Goal: Task Accomplishment & Management: Manage account settings

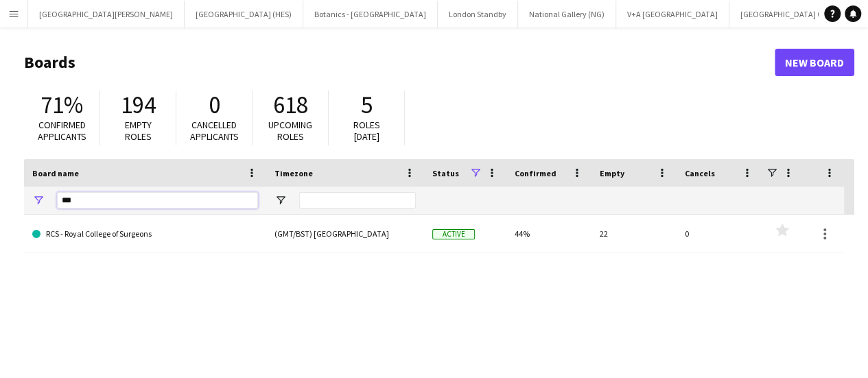
click at [128, 194] on input "***" at bounding box center [157, 200] width 201 height 16
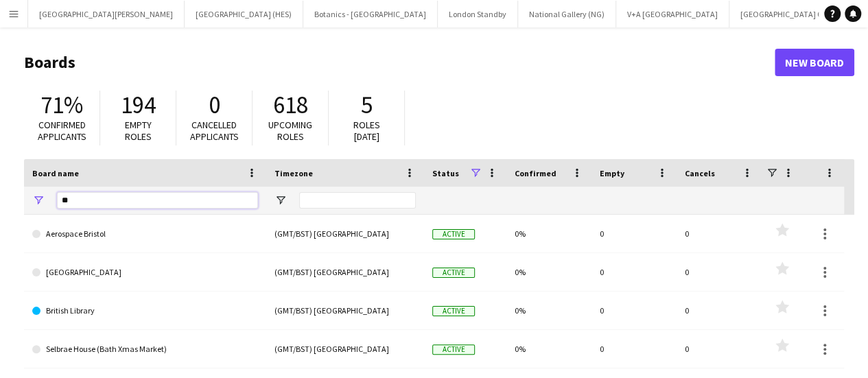
type input "*"
click at [14, 14] on app-icon "Menu" at bounding box center [13, 13] width 11 height 11
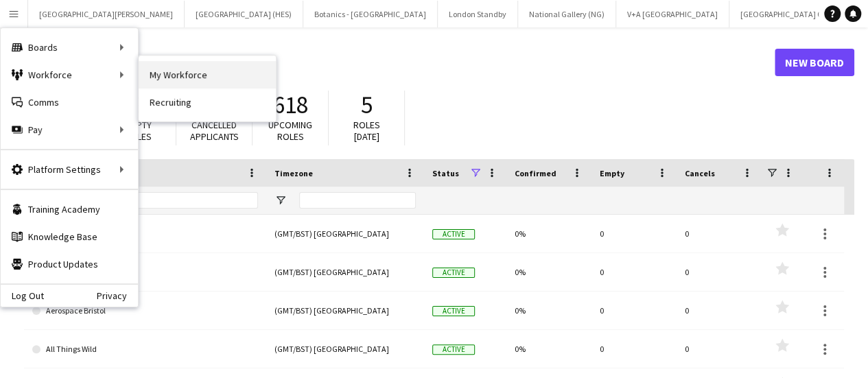
click at [163, 75] on link "My Workforce" at bounding box center [207, 74] width 137 height 27
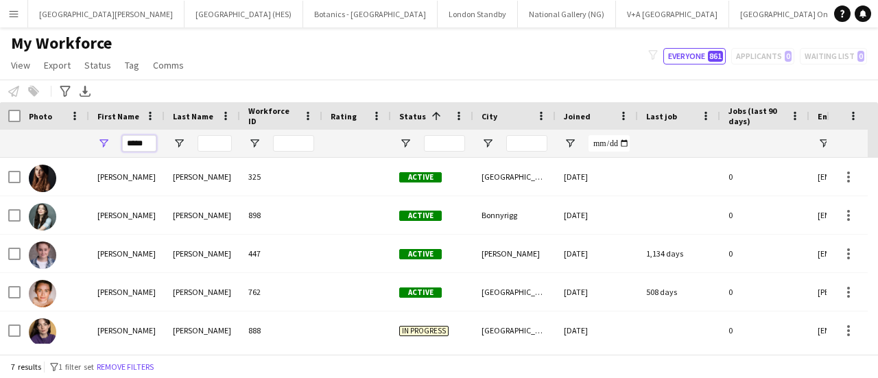
click at [143, 147] on input "*****" at bounding box center [139, 143] width 34 height 16
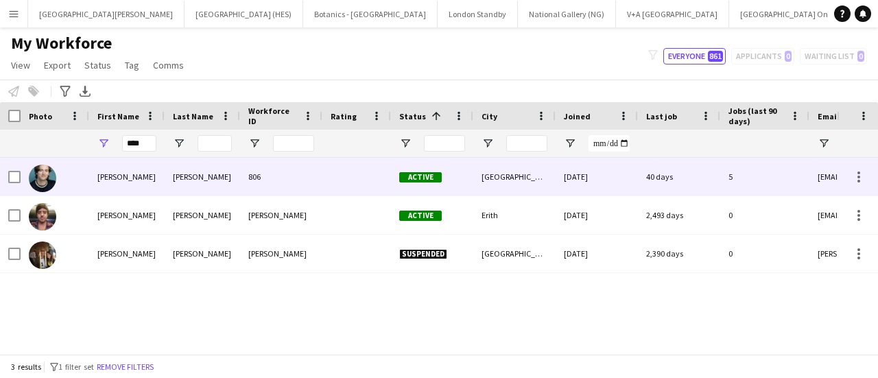
click at [145, 181] on div "[PERSON_NAME]" at bounding box center [126, 177] width 75 height 38
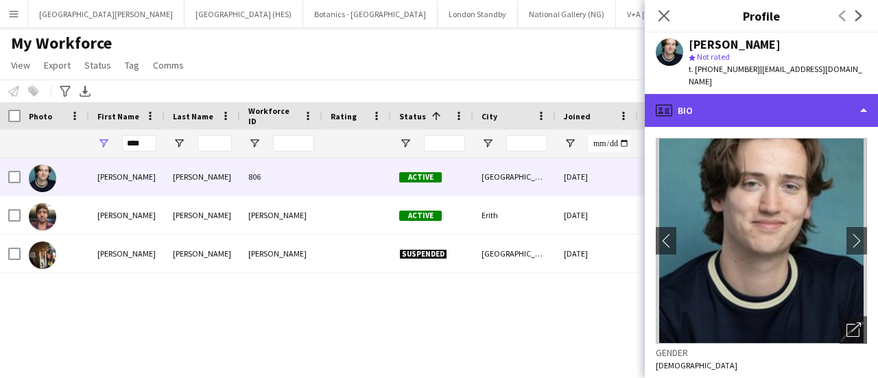
click at [705, 109] on div "profile Bio" at bounding box center [761, 110] width 233 height 33
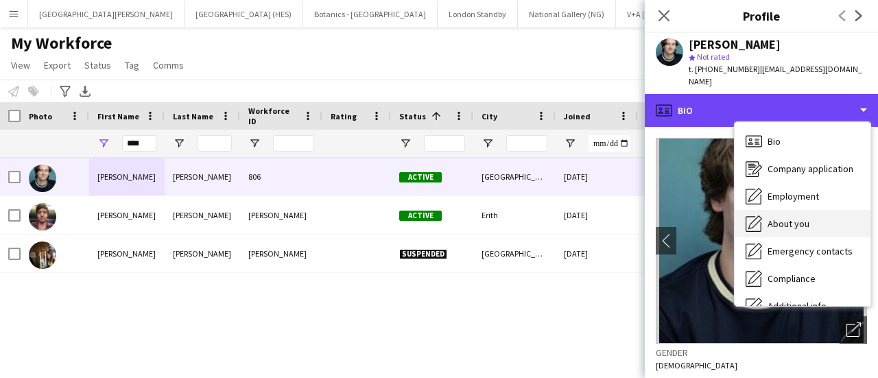
scroll to position [102, 0]
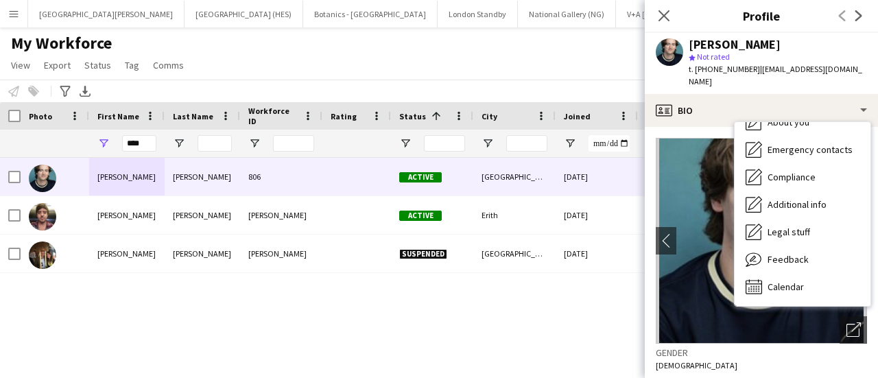
click at [734, 352] on div "Gender [DEMOGRAPHIC_DATA]" at bounding box center [761, 364] width 211 height 40
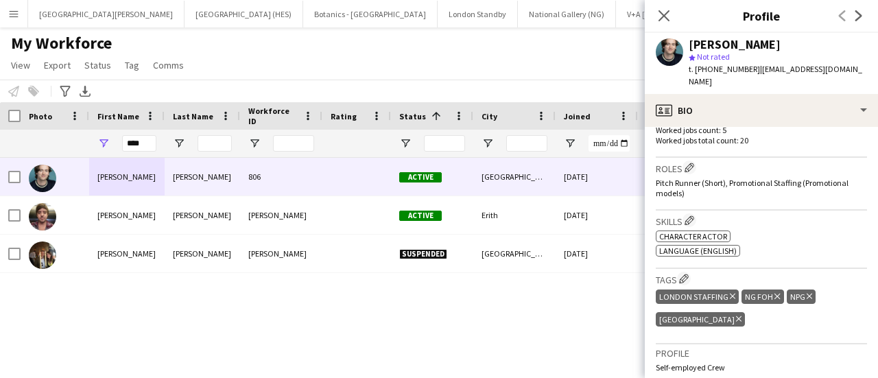
scroll to position [422, 0]
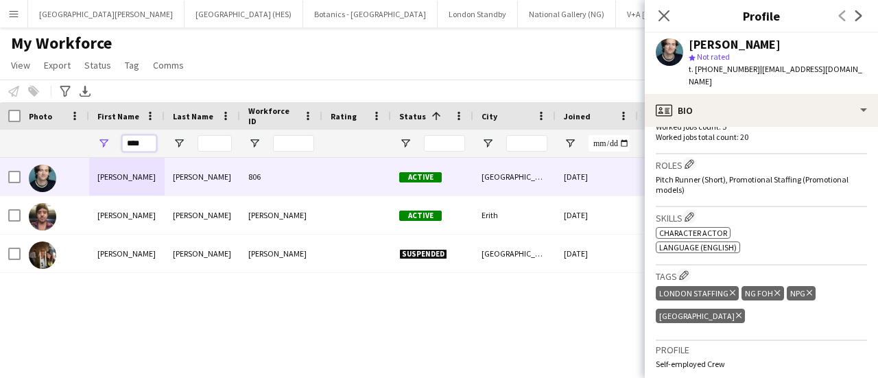
click at [125, 150] on input "****" at bounding box center [139, 143] width 34 height 16
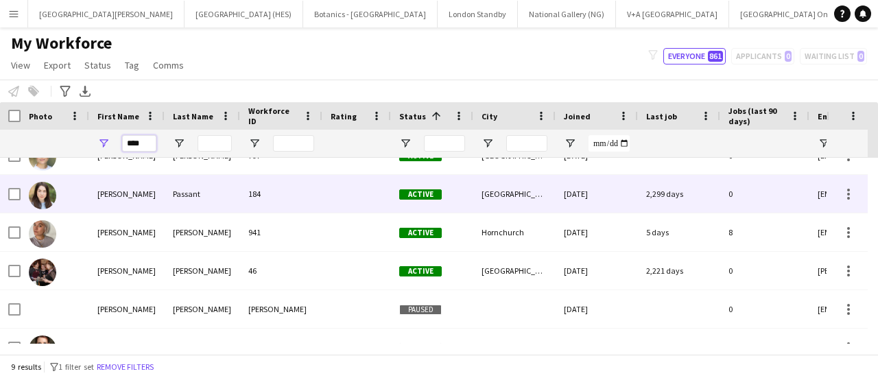
scroll to position [0, 0]
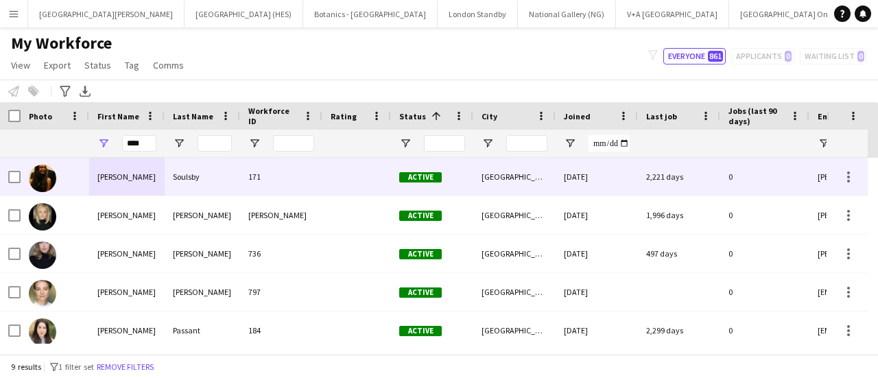
click at [100, 191] on div "[PERSON_NAME]" at bounding box center [126, 177] width 75 height 38
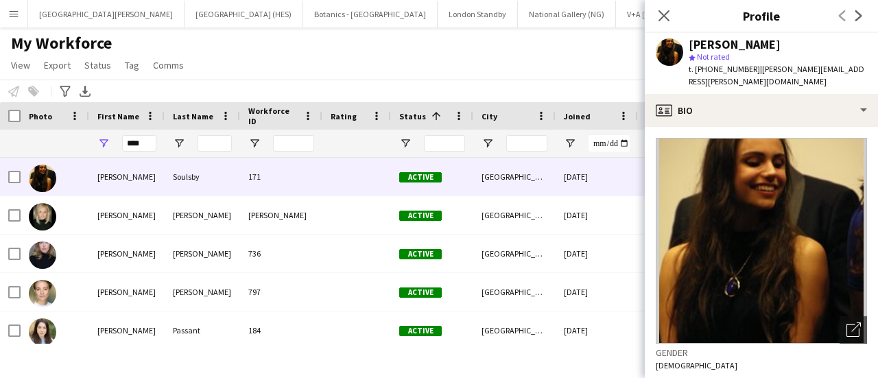
click at [521, 53] on div "My Workforce View Views Default view New view Update view Delete view Edit name…" at bounding box center [439, 56] width 878 height 47
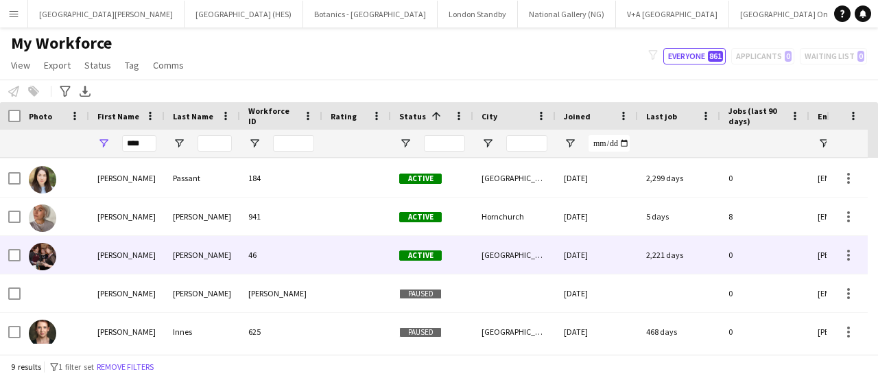
scroll to position [152, 0]
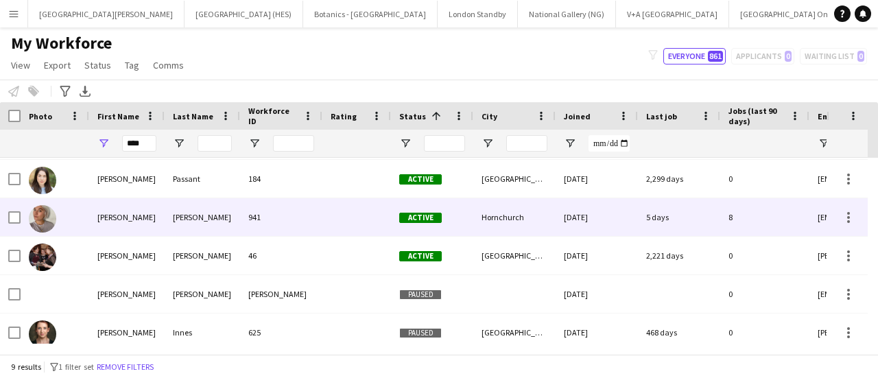
click at [257, 217] on div "941" at bounding box center [281, 217] width 82 height 38
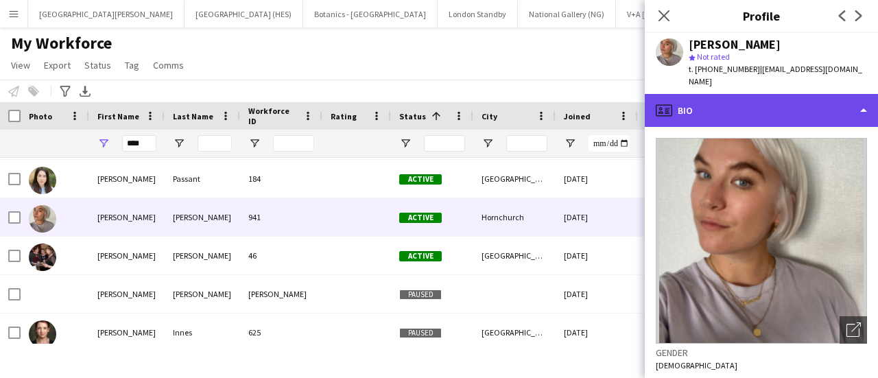
click at [810, 99] on div "profile Bio" at bounding box center [761, 110] width 233 height 33
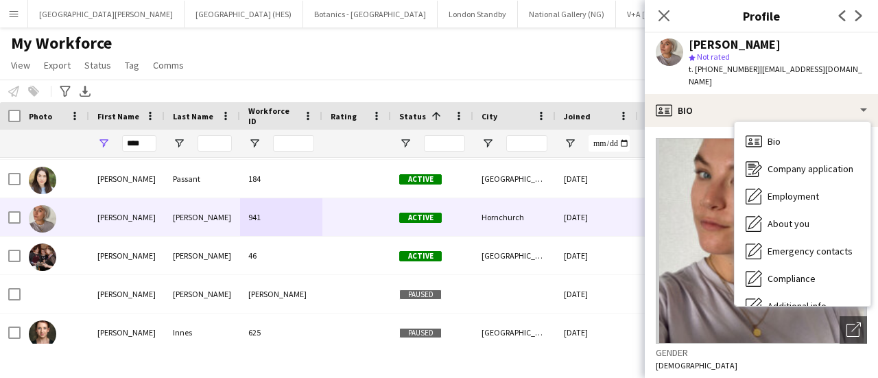
click at [823, 58] on div "star Not rated" at bounding box center [778, 57] width 178 height 12
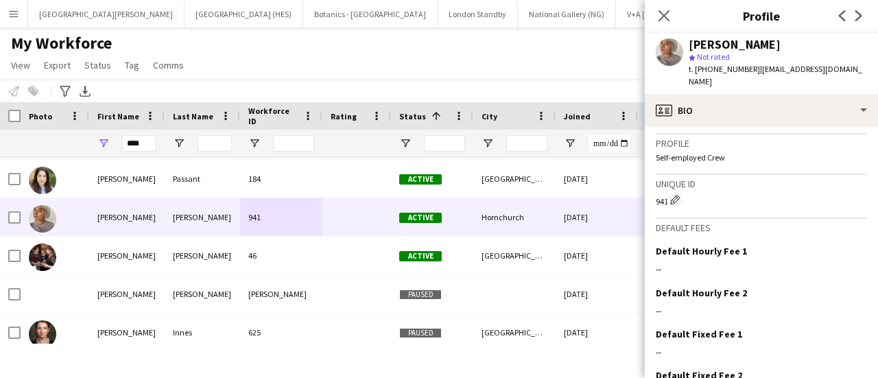
scroll to position [533, 0]
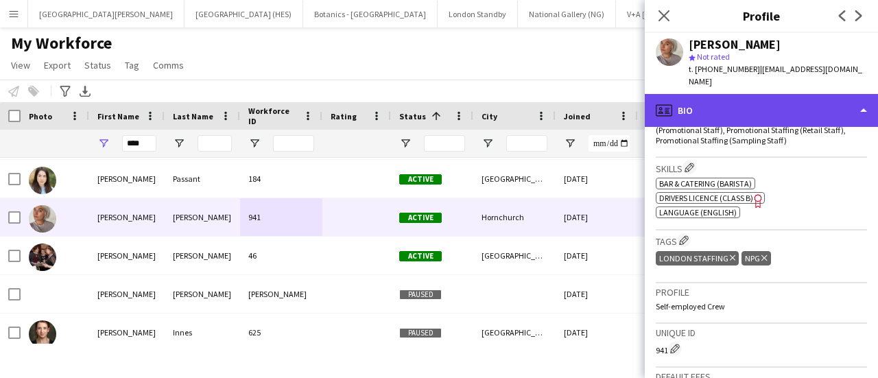
click at [776, 94] on div "profile Bio" at bounding box center [761, 110] width 233 height 33
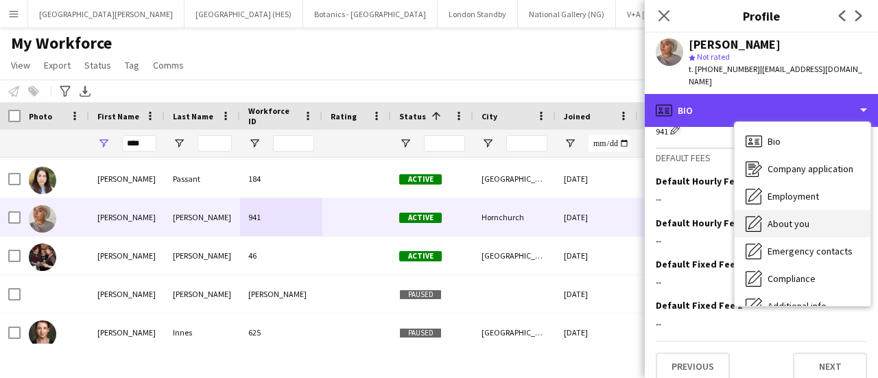
scroll to position [102, 0]
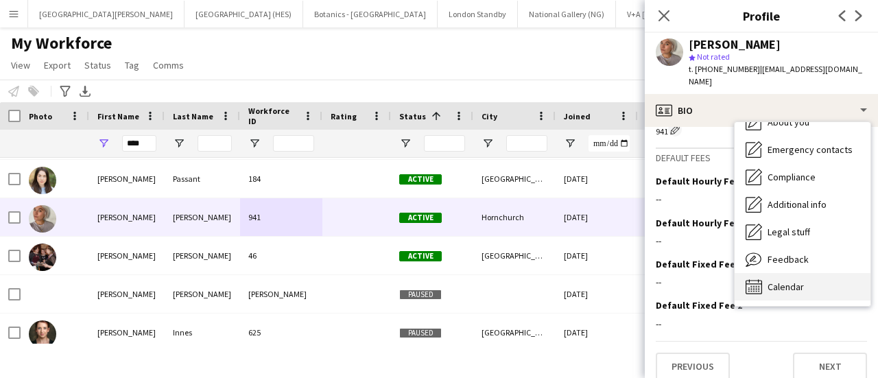
click at [769, 284] on div "Calendar Calendar" at bounding box center [803, 286] width 136 height 27
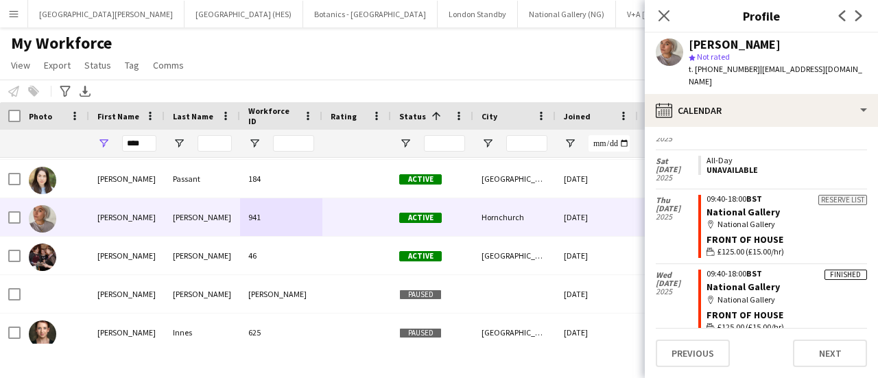
scroll to position [265, 0]
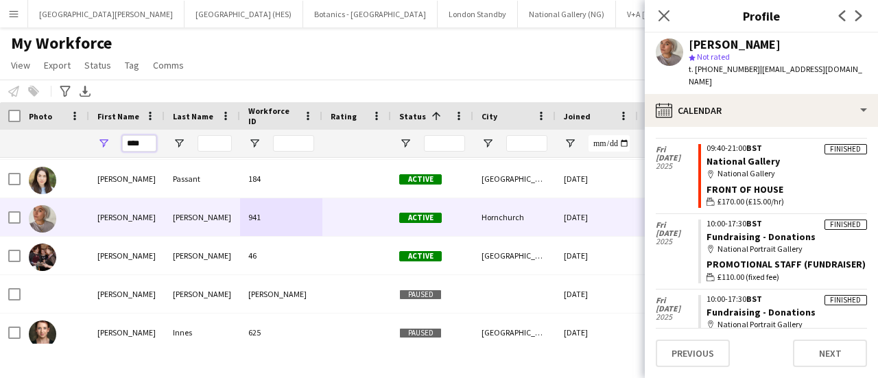
click at [138, 139] on input "****" at bounding box center [139, 143] width 34 height 16
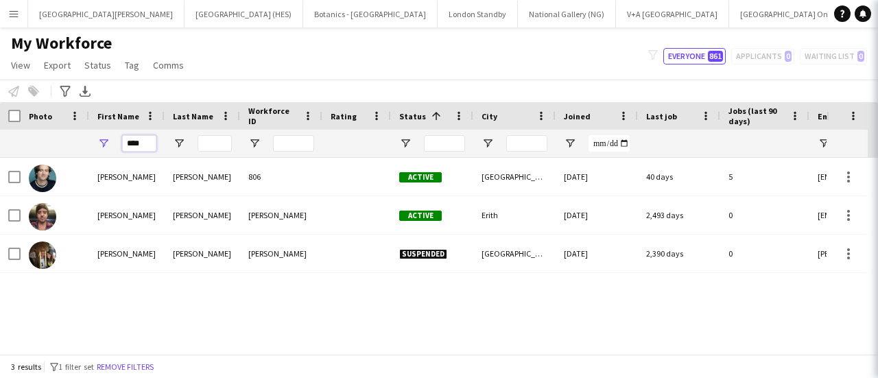
scroll to position [0, 0]
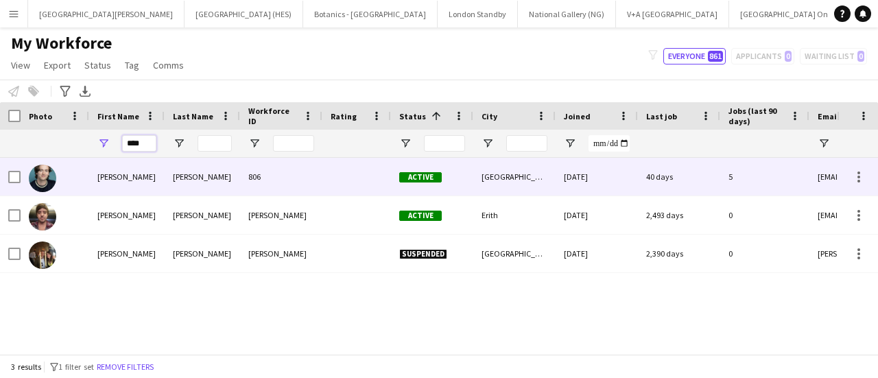
type input "****"
click at [146, 176] on div "[PERSON_NAME]" at bounding box center [126, 177] width 75 height 38
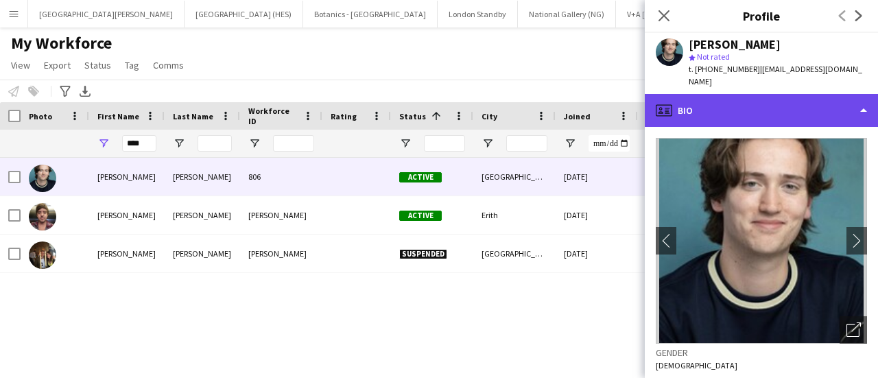
click at [756, 112] on div "profile Bio" at bounding box center [761, 110] width 233 height 33
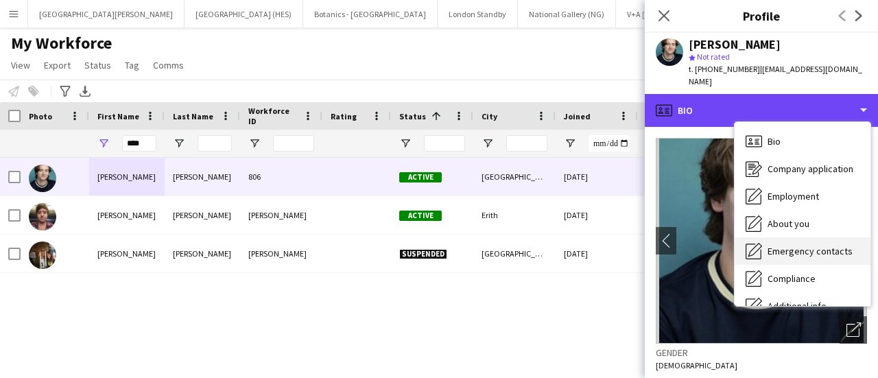
scroll to position [102, 0]
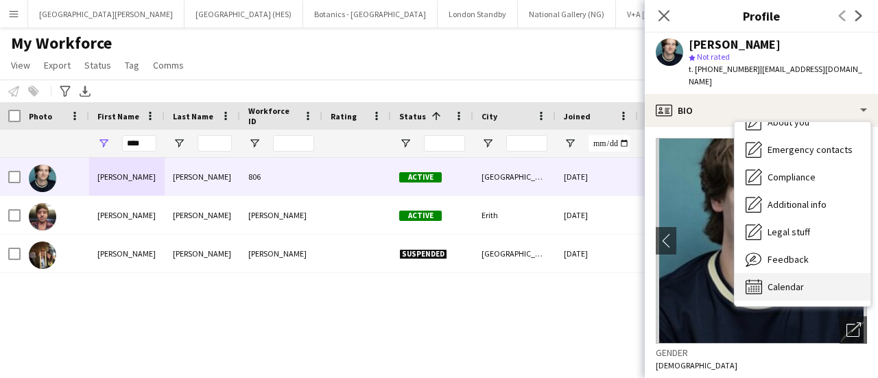
click at [790, 273] on div "Calendar Calendar" at bounding box center [803, 286] width 136 height 27
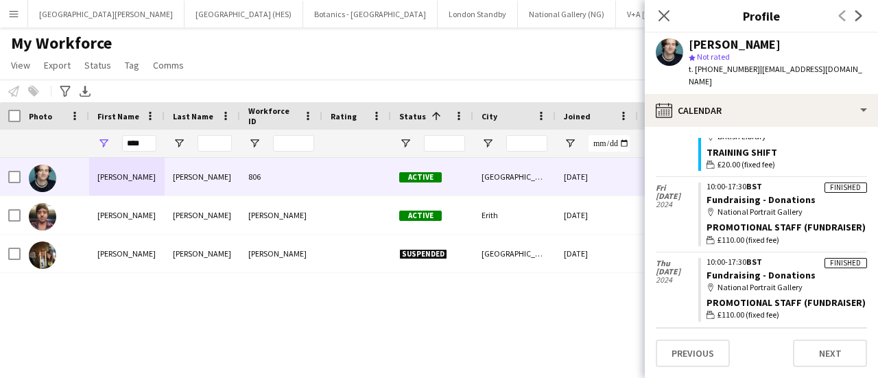
scroll to position [1892, 0]
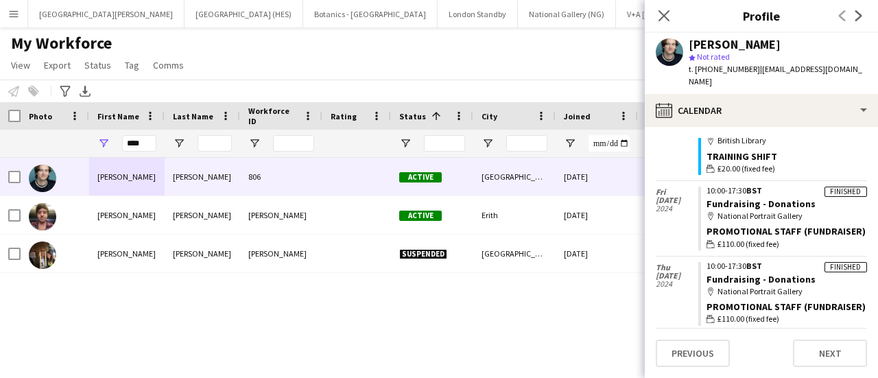
click at [538, 54] on div "My Workforce View Views Default view New view Update view Delete view Edit name…" at bounding box center [439, 56] width 878 height 47
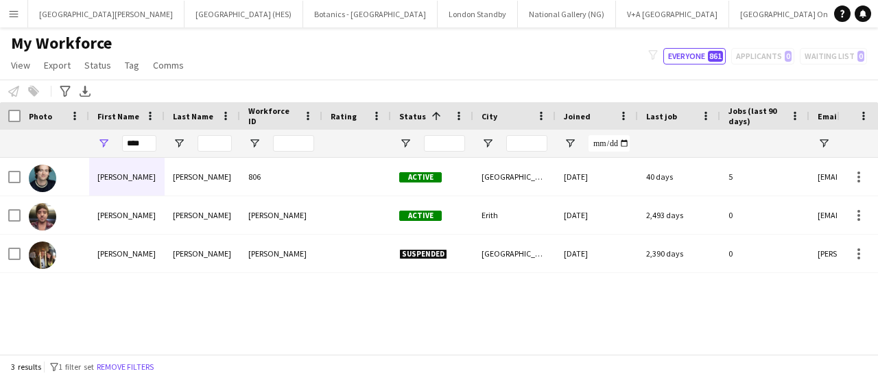
click at [580, 376] on div "3 results filter-1 1 filter set Remove filters" at bounding box center [439, 366] width 878 height 23
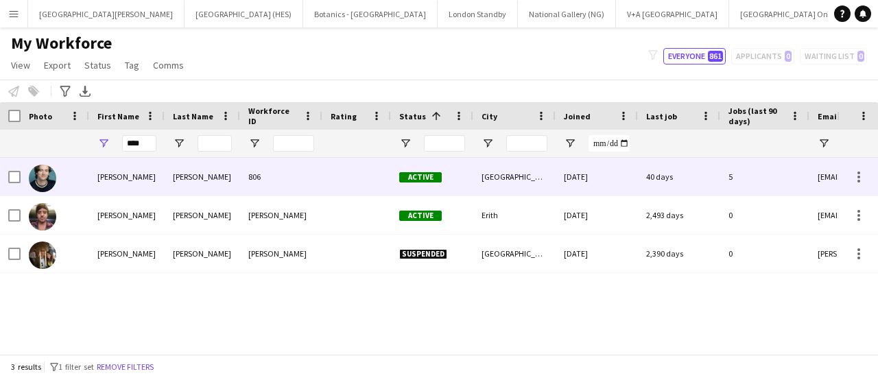
click at [285, 165] on div "806" at bounding box center [281, 177] width 82 height 38
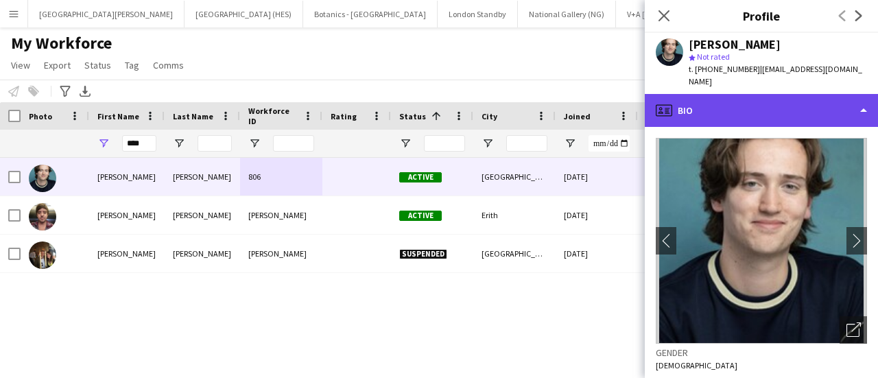
click at [735, 97] on div "profile Bio" at bounding box center [761, 110] width 233 height 33
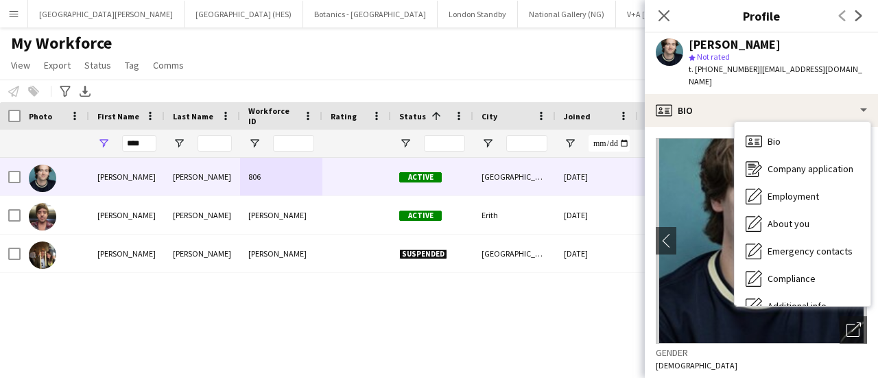
click at [785, 57] on div "star Not rated" at bounding box center [778, 57] width 178 height 12
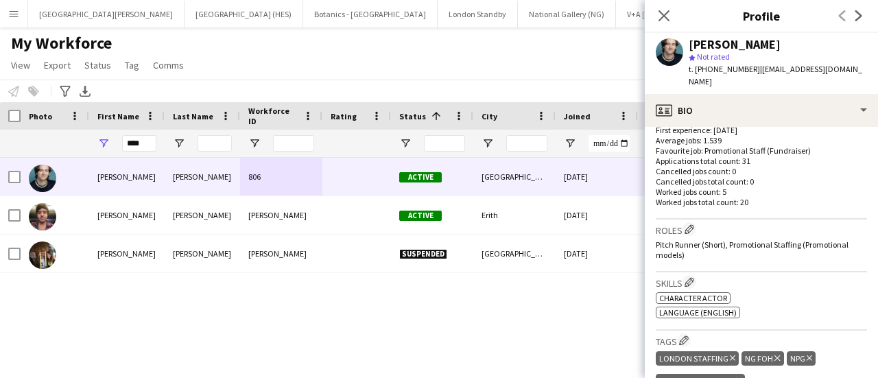
scroll to position [394, 0]
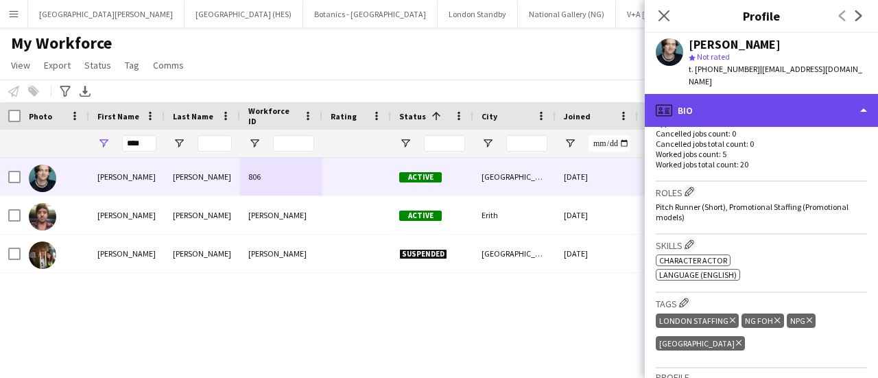
click at [731, 94] on div "profile Bio" at bounding box center [761, 110] width 233 height 33
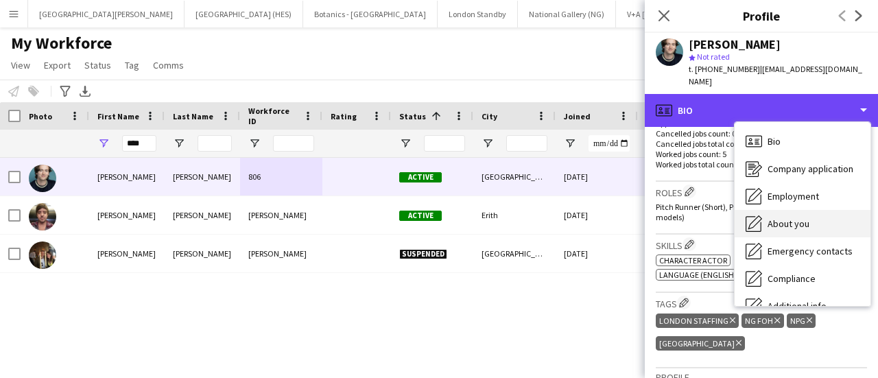
scroll to position [102, 0]
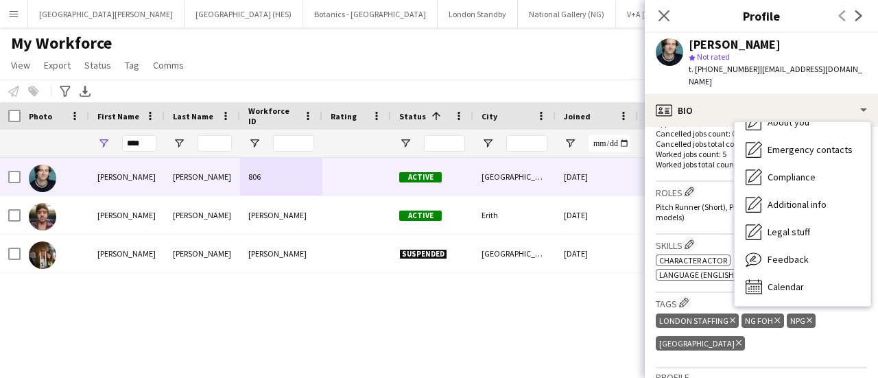
click at [703, 211] on div "Roles Edit crew company roles Pitch Runner (Short), Promotional Staffing (Promo…" at bounding box center [761, 208] width 211 height 53
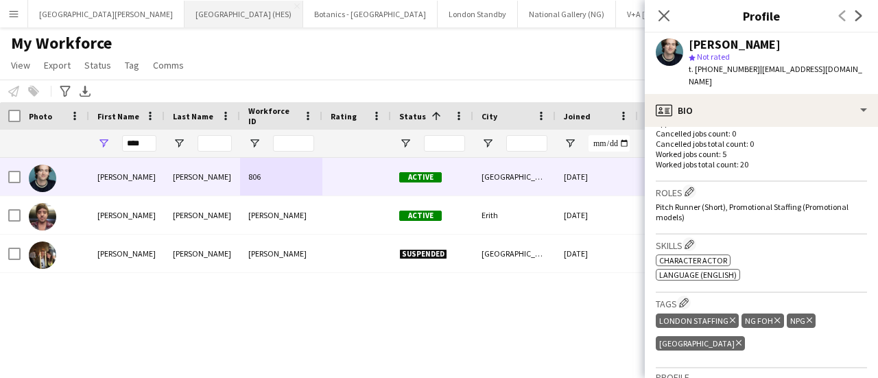
drag, startPoint x: 265, startPoint y: 31, endPoint x: 201, endPoint y: 19, distance: 64.9
click at [201, 19] on div "Menu Boards Boards Boards All jobs Status Workforce Workforce My Workforce Recr…" at bounding box center [439, 189] width 878 height 378
click at [201, 19] on button "[GEOGRAPHIC_DATA] (HES) Close" at bounding box center [244, 14] width 119 height 27
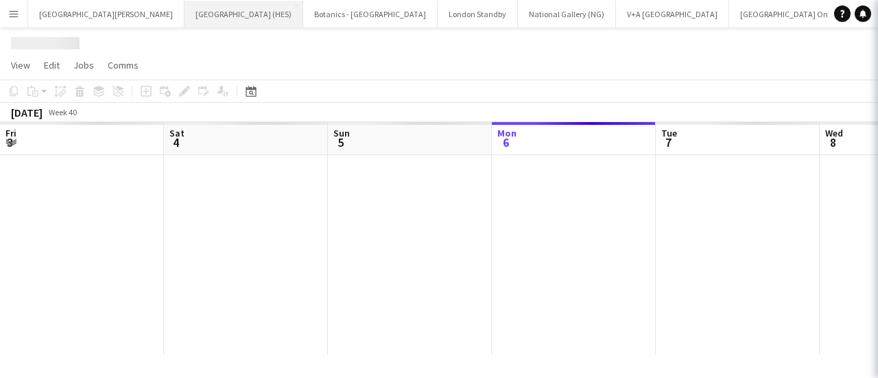
scroll to position [0, 328]
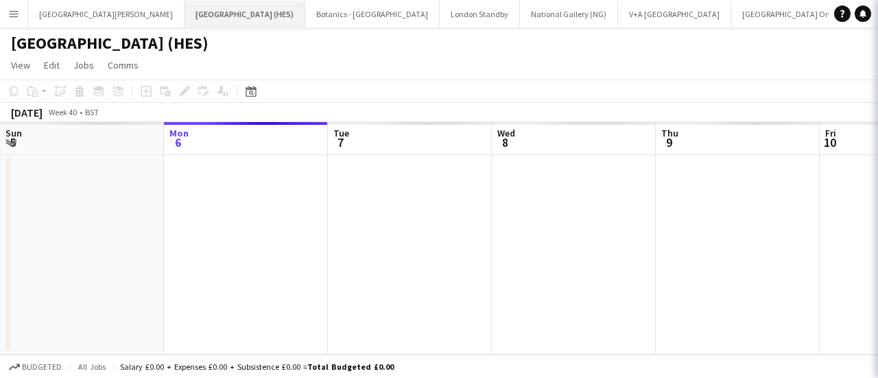
click at [201, 19] on button "[GEOGRAPHIC_DATA] (HES) Close" at bounding box center [245, 14] width 121 height 27
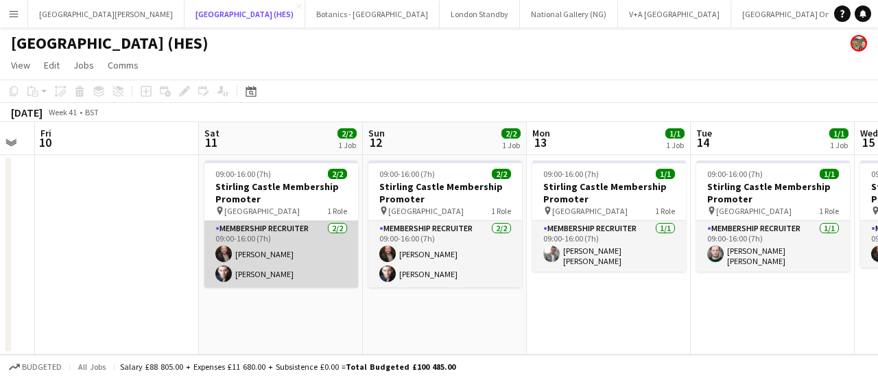
scroll to position [0, 470]
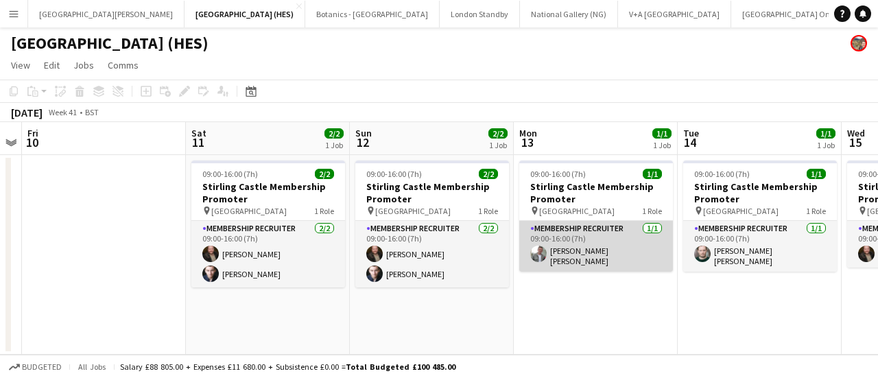
click at [617, 253] on app-card-role "Membership Recruiter [DATE] 09:00-16:00 (7h) [PERSON_NAME] [PERSON_NAME]" at bounding box center [596, 246] width 154 height 51
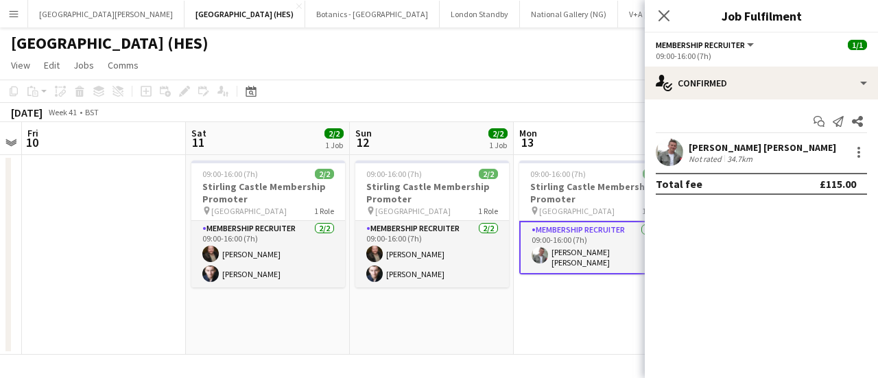
click at [350, 45] on div "[GEOGRAPHIC_DATA] (HES)" at bounding box center [439, 40] width 878 height 26
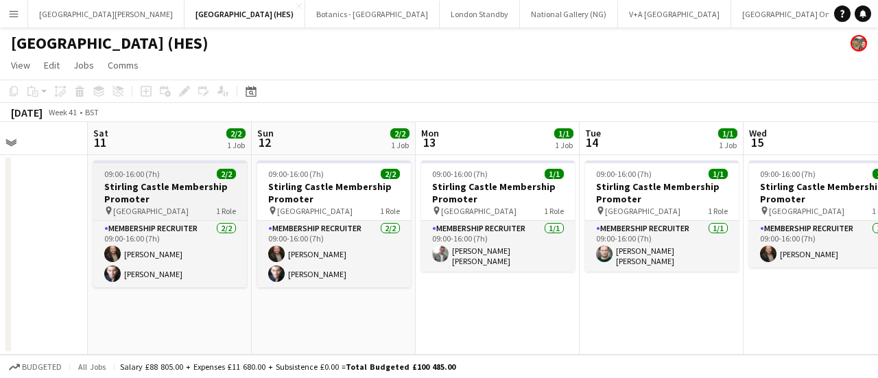
scroll to position [0, 569]
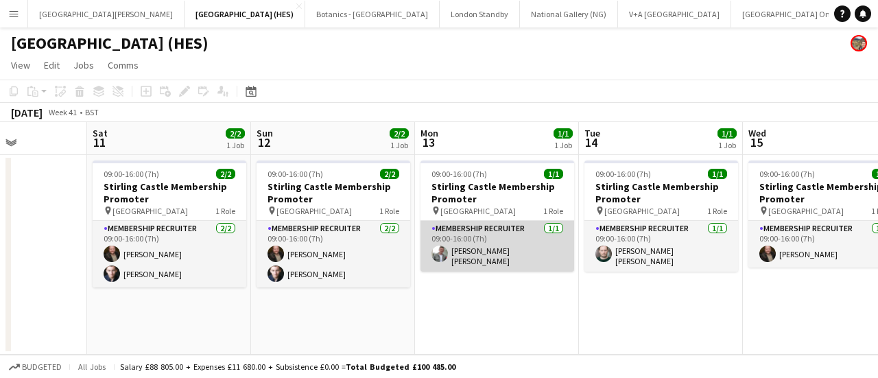
click at [479, 240] on app-card-role "Membership Recruiter [DATE] 09:00-16:00 (7h) [PERSON_NAME] [PERSON_NAME]" at bounding box center [498, 246] width 154 height 51
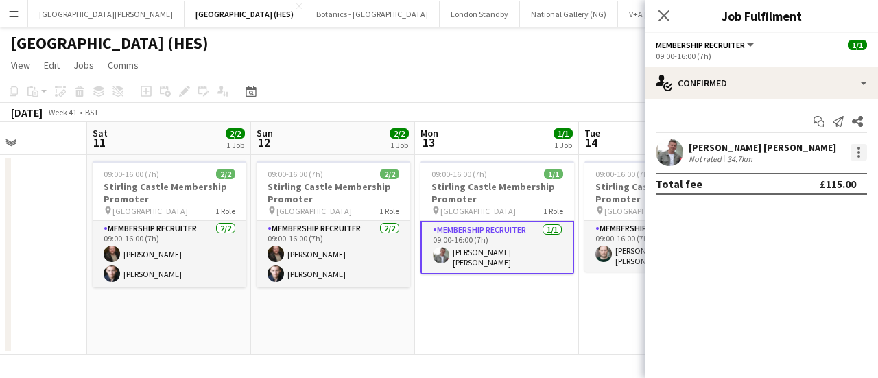
click at [856, 147] on div at bounding box center [859, 152] width 16 height 16
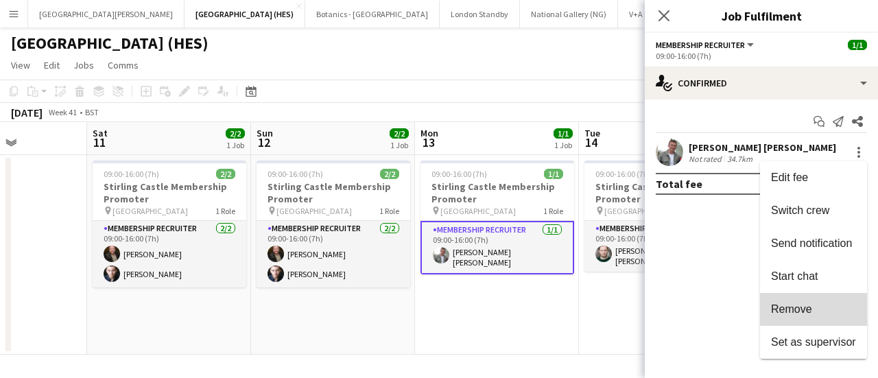
click at [829, 303] on span "Remove" at bounding box center [813, 309] width 85 height 12
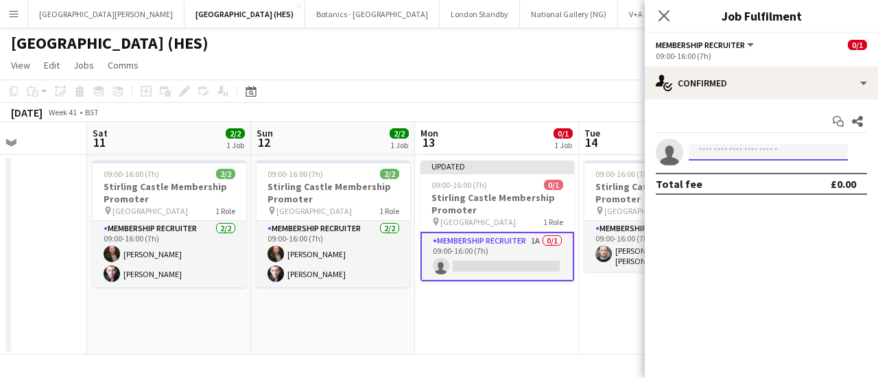
click at [698, 158] on input at bounding box center [768, 152] width 159 height 16
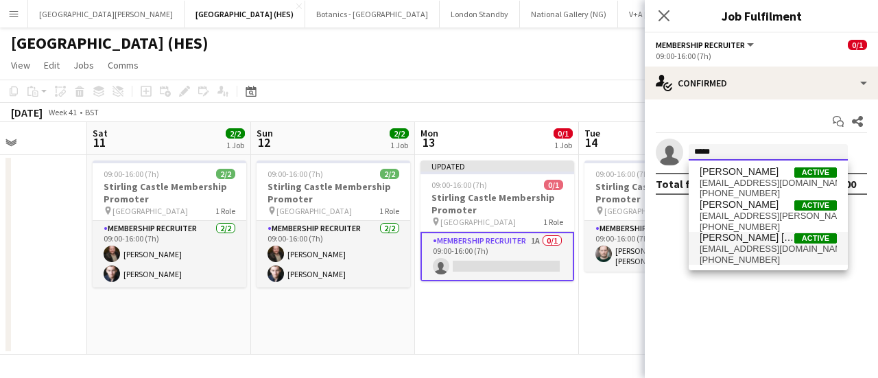
type input "*****"
click at [773, 250] on span "[EMAIL_ADDRESS][DOMAIN_NAME]" at bounding box center [768, 249] width 137 height 11
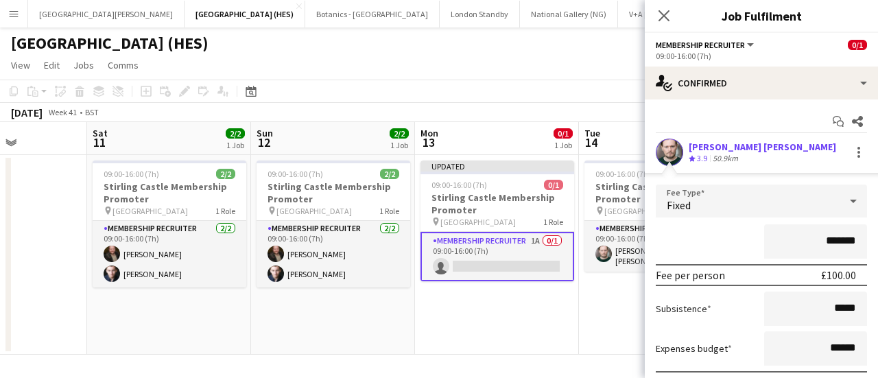
scroll to position [99, 0]
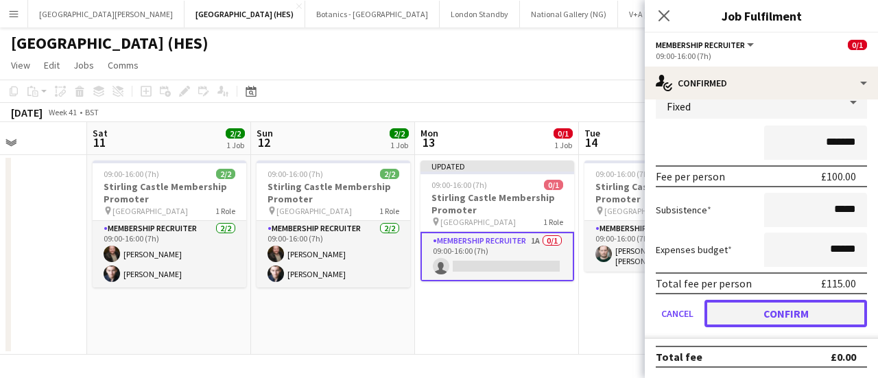
click at [772, 311] on button "Confirm" at bounding box center [786, 313] width 163 height 27
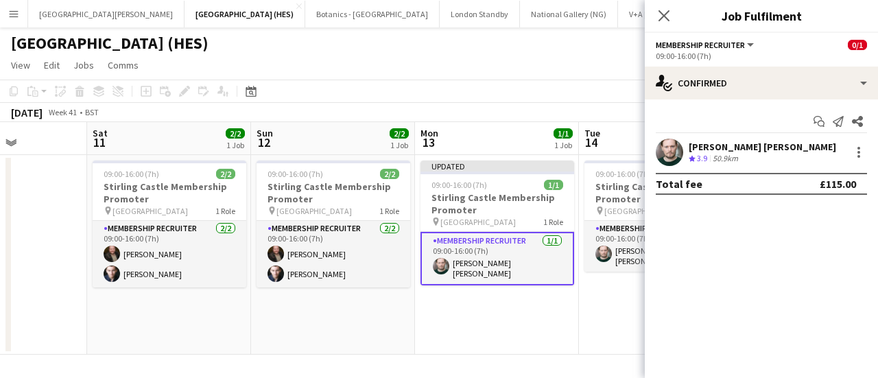
scroll to position [0, 0]
click at [459, 102] on app-toolbar "Copy Paste Paste Ctrl+V Paste with crew Ctrl+Shift+V Paste linked Job [GEOGRAPH…" at bounding box center [439, 91] width 878 height 23
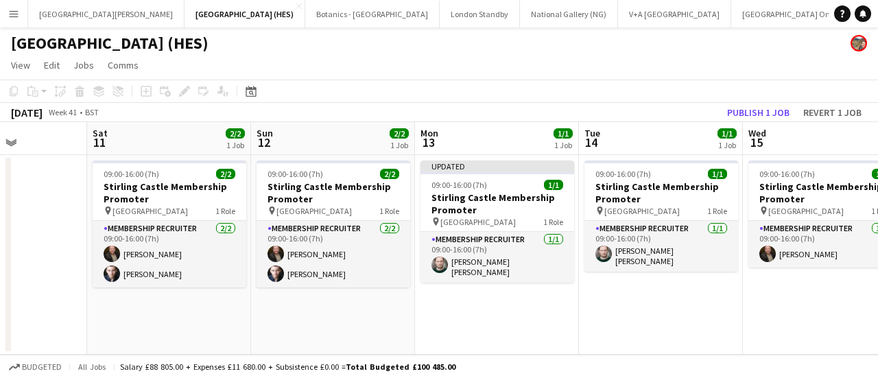
click at [753, 96] on app-toolbar "Copy Paste Paste Ctrl+V Paste with crew Ctrl+Shift+V Paste linked Job [GEOGRAPH…" at bounding box center [439, 91] width 878 height 23
drag, startPoint x: 755, startPoint y: 106, endPoint x: 688, endPoint y: 48, distance: 88.5
click at [688, 48] on app-board "[GEOGRAPHIC_DATA] (HES) View Day view expanded Day view collapsed Month view Da…" at bounding box center [439, 202] width 878 height 351
click at [752, 105] on button "Publish 1 job" at bounding box center [758, 113] width 73 height 18
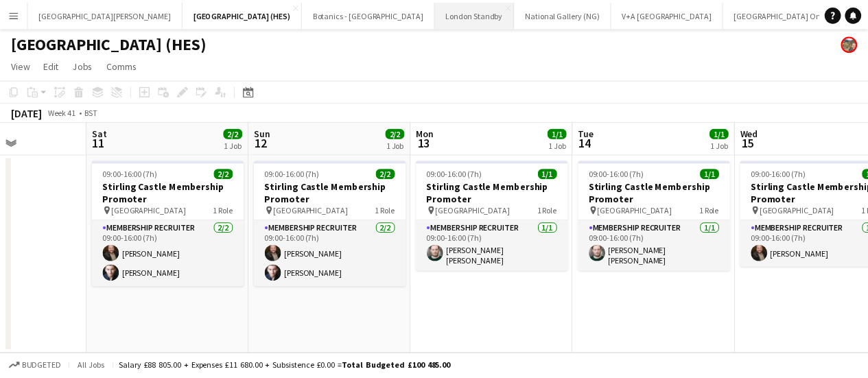
scroll to position [0, 24]
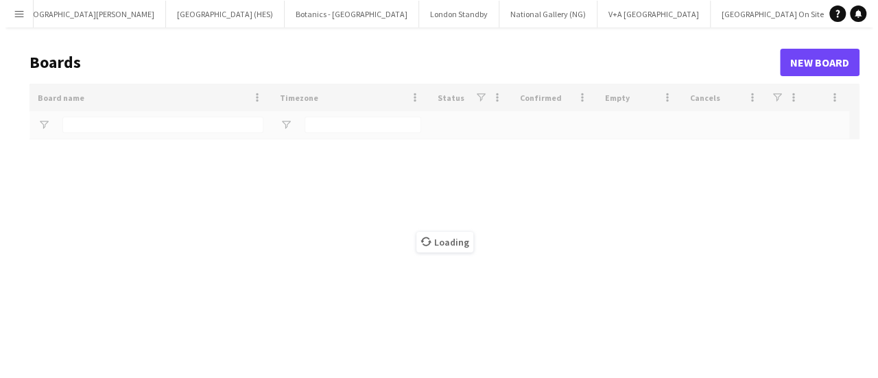
scroll to position [0, 21]
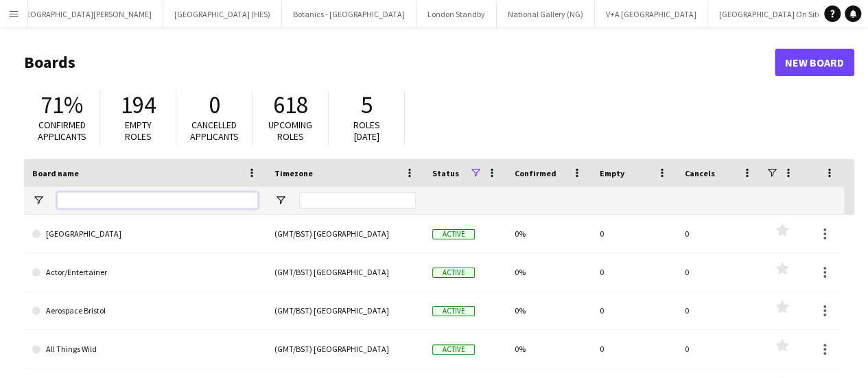
click at [176, 202] on input "Board name Filter Input" at bounding box center [157, 200] width 201 height 16
type input "*"
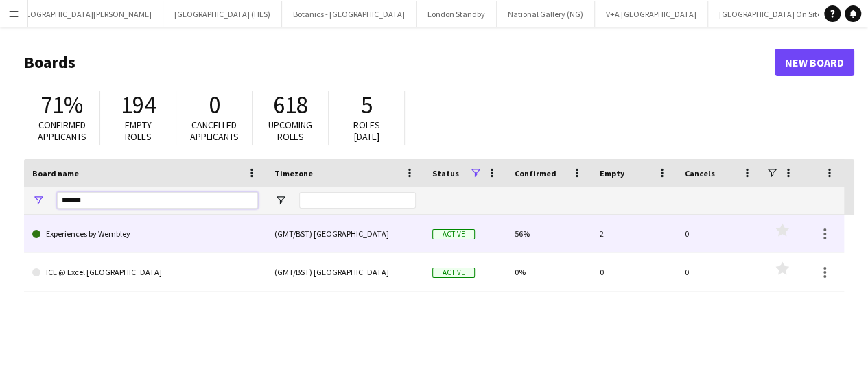
type input "******"
click at [181, 242] on link "Experiences by Wembley" at bounding box center [145, 234] width 226 height 38
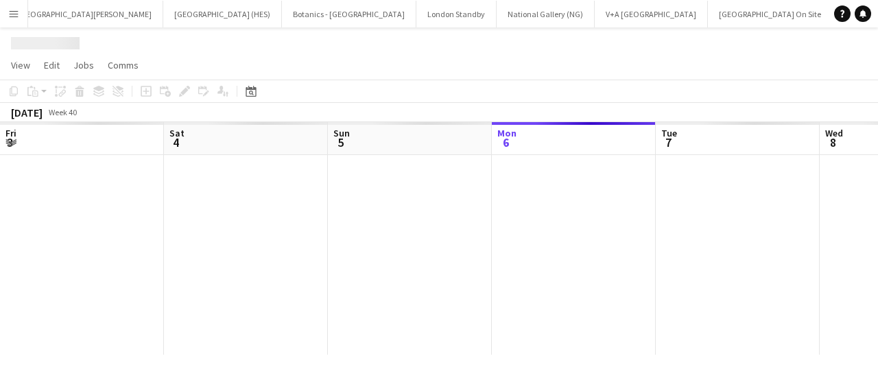
scroll to position [0, 131]
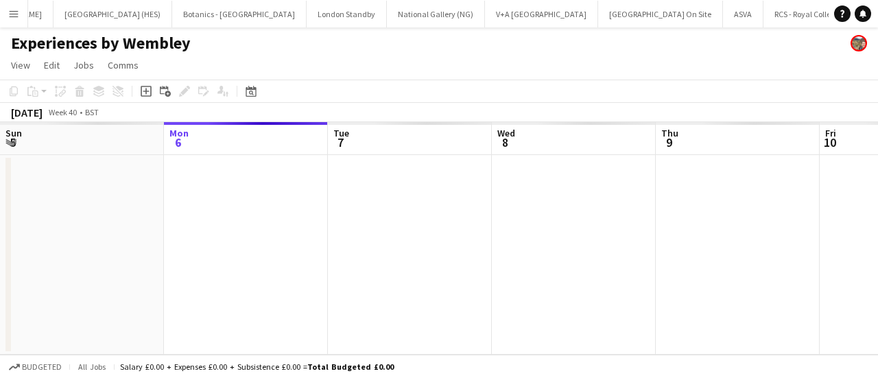
click at [181, 242] on app-date-cell at bounding box center [246, 255] width 164 height 200
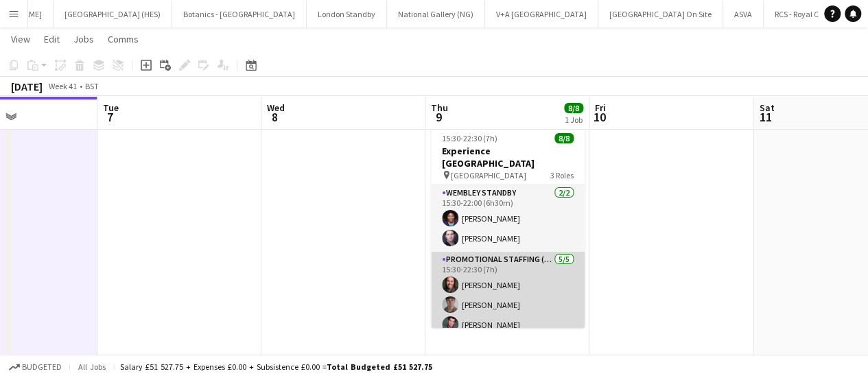
scroll to position [84, 0]
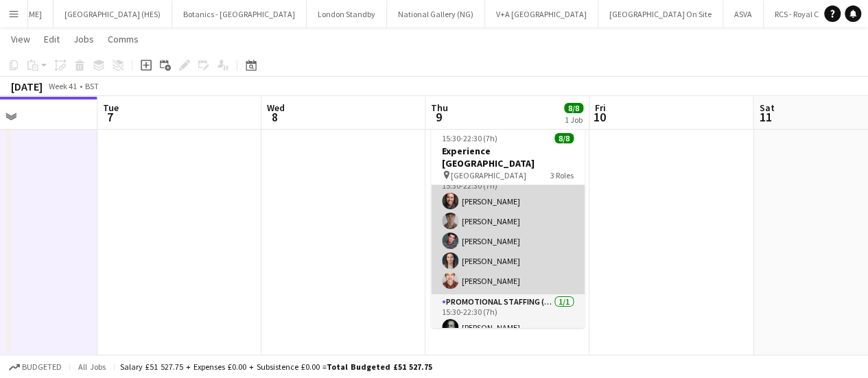
click at [506, 193] on app-card-role "Promotional Staffing (Brand Ambassadors) [DATE] 15:30-22:30 (7h) [PERSON_NAME] …" at bounding box center [508, 231] width 154 height 126
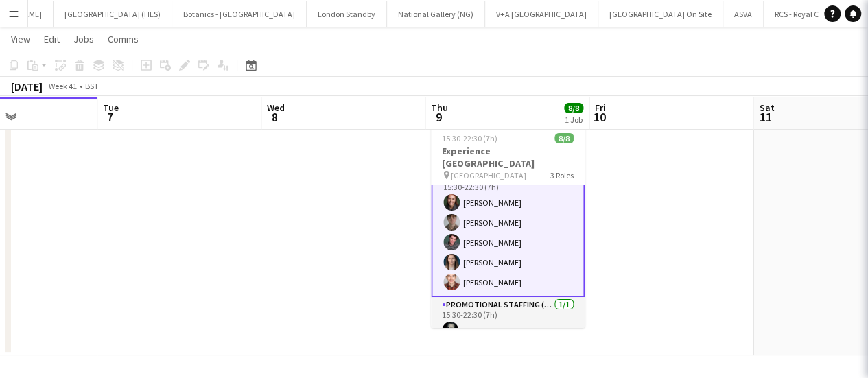
scroll to position [85, 0]
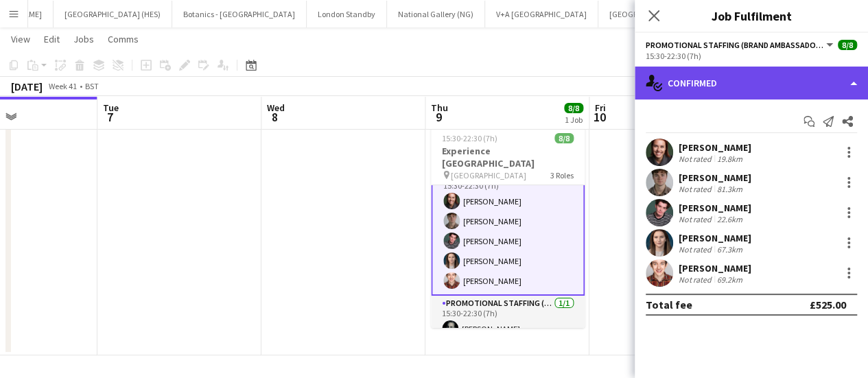
click at [761, 87] on div "single-neutral-actions-check-2 Confirmed" at bounding box center [751, 83] width 233 height 33
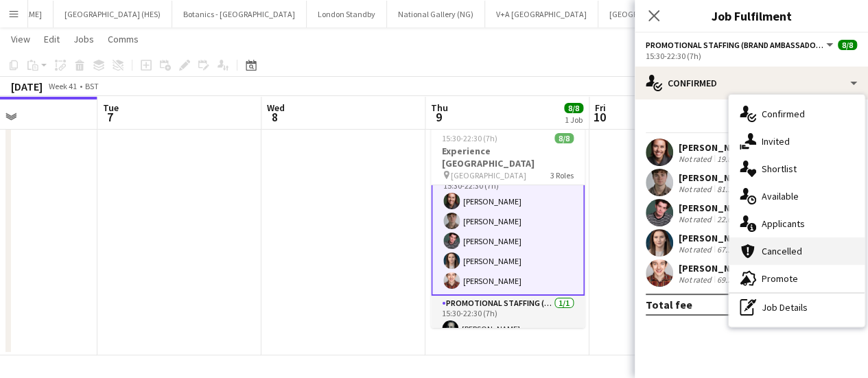
click at [779, 259] on div "cancellation Cancelled" at bounding box center [797, 250] width 136 height 27
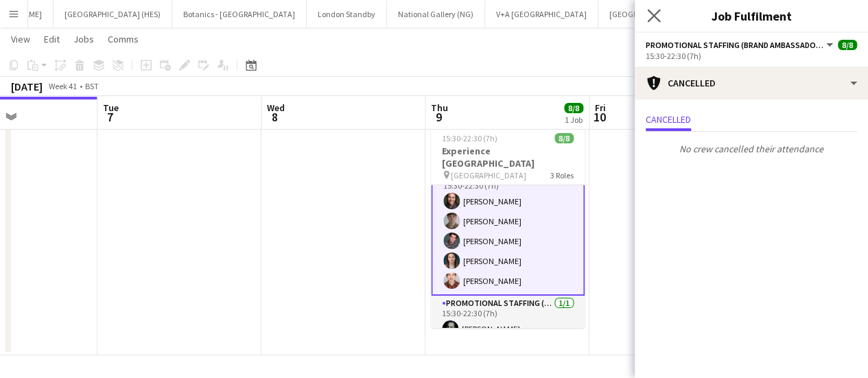
click at [660, 17] on app-icon "Close pop-in" at bounding box center [654, 16] width 20 height 20
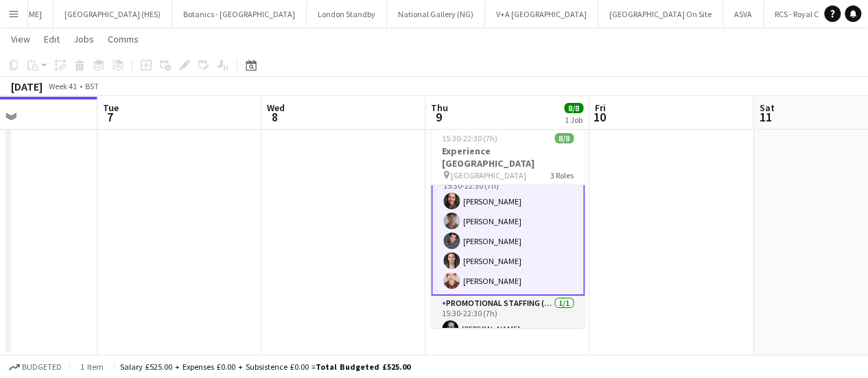
click at [561, 199] on app-card-role "Promotional Staffing (Brand Ambassadors) [DATE] 15:30-22:30 (7h) [PERSON_NAME] …" at bounding box center [508, 231] width 154 height 129
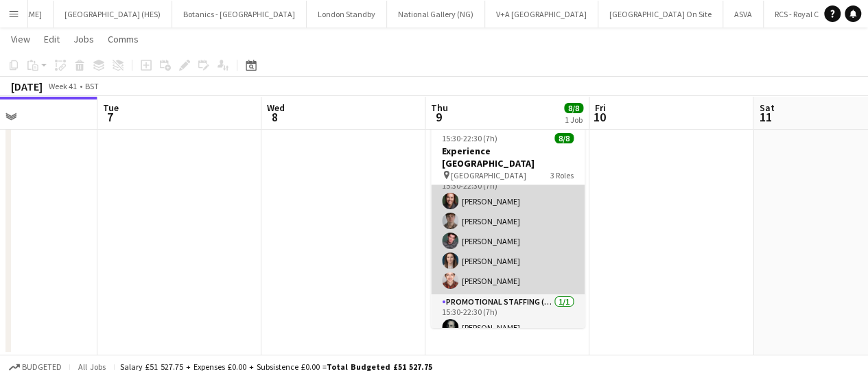
click at [528, 229] on app-card-role "Promotional Staffing (Brand Ambassadors) [DATE] 15:30-22:30 (7h) [PERSON_NAME] …" at bounding box center [508, 231] width 154 height 126
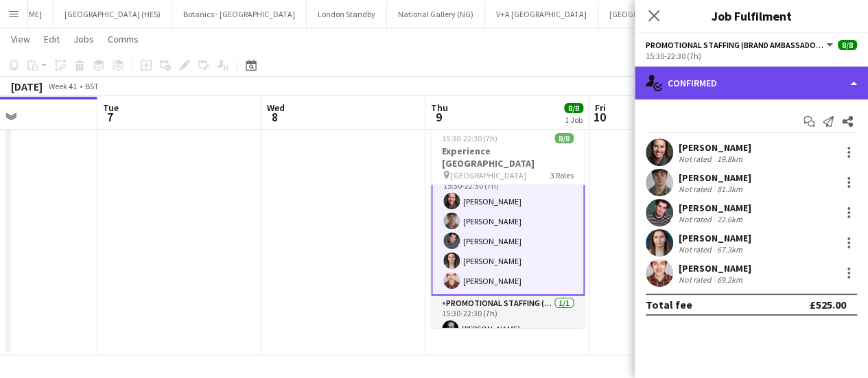
click at [799, 92] on div "single-neutral-actions-check-2 Confirmed" at bounding box center [751, 83] width 233 height 33
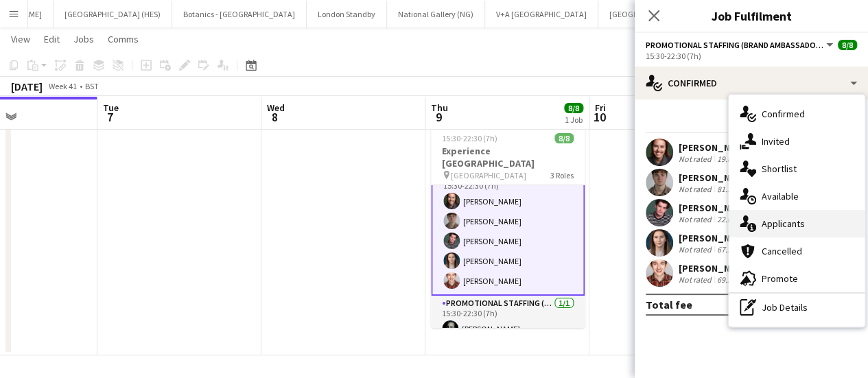
click at [795, 225] on span "Applicants" at bounding box center [782, 223] width 43 height 12
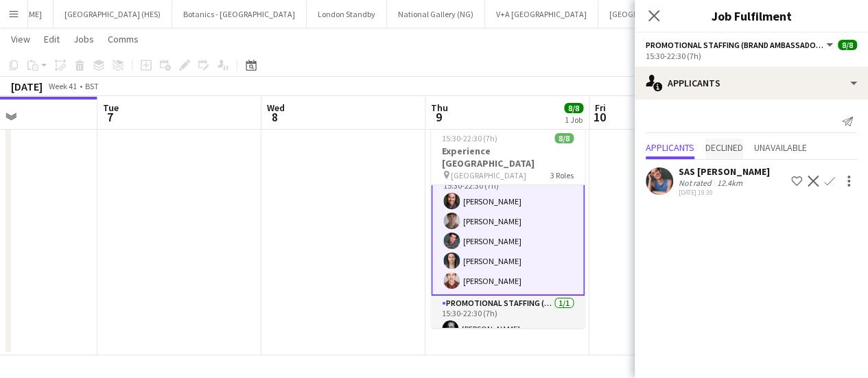
click at [733, 148] on span "Declined" at bounding box center [724, 148] width 38 height 10
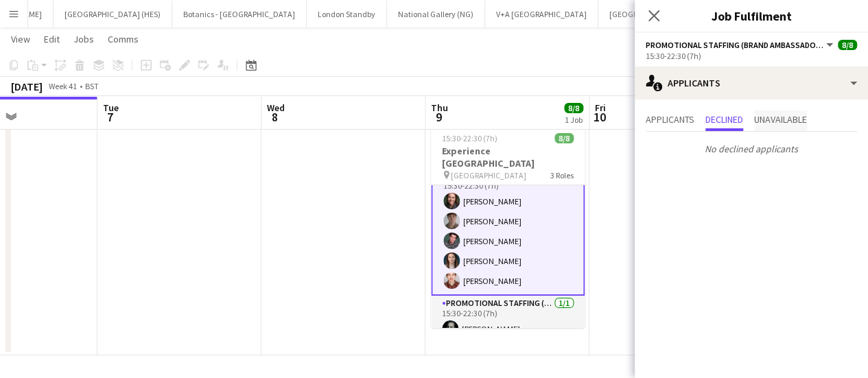
click at [768, 127] on span "Unavailable" at bounding box center [780, 120] width 53 height 21
click at [681, 123] on span "Applicants" at bounding box center [670, 120] width 49 height 10
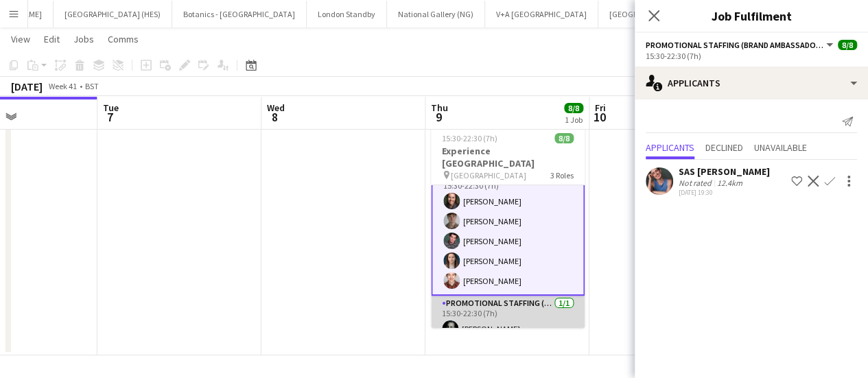
click at [506, 303] on app-card-role "Promotional Staffing (Team Leader) [DATE] 15:30-22:30 (7h) [PERSON_NAME]" at bounding box center [508, 319] width 154 height 47
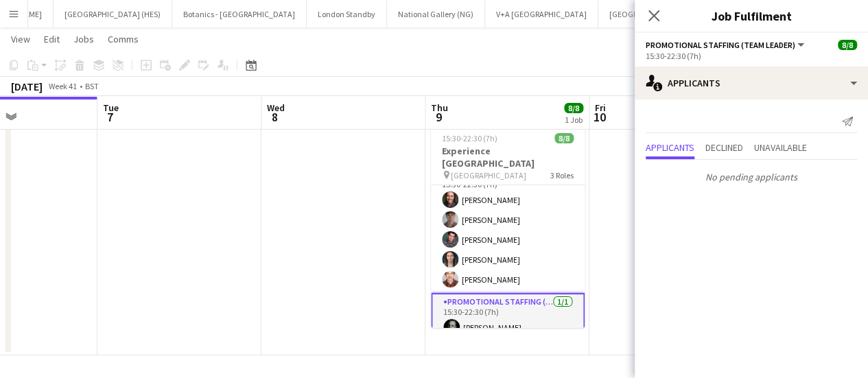
scroll to position [84, 0]
click at [726, 143] on span "Declined" at bounding box center [724, 148] width 38 height 10
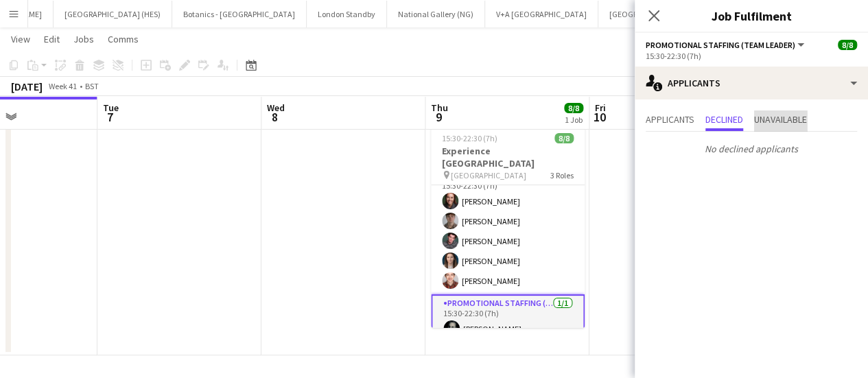
click at [802, 126] on span "Unavailable" at bounding box center [780, 120] width 53 height 21
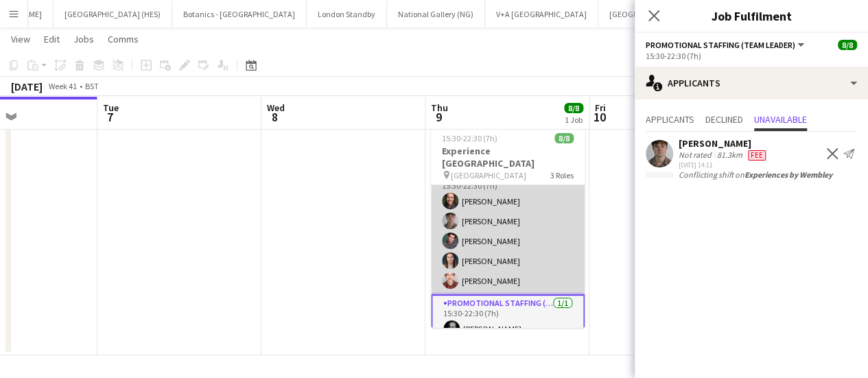
scroll to position [0, 0]
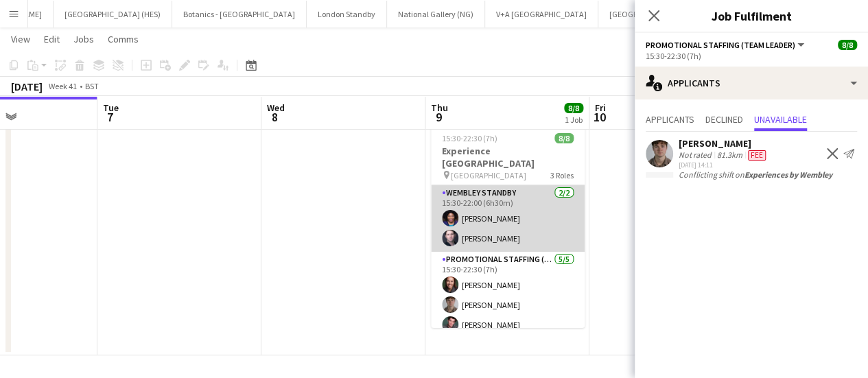
click at [509, 195] on app-card-role "Wembley Standby [DATE] 15:30-22:00 (6h30m) [PERSON_NAME] [PERSON_NAME]" at bounding box center [508, 218] width 154 height 67
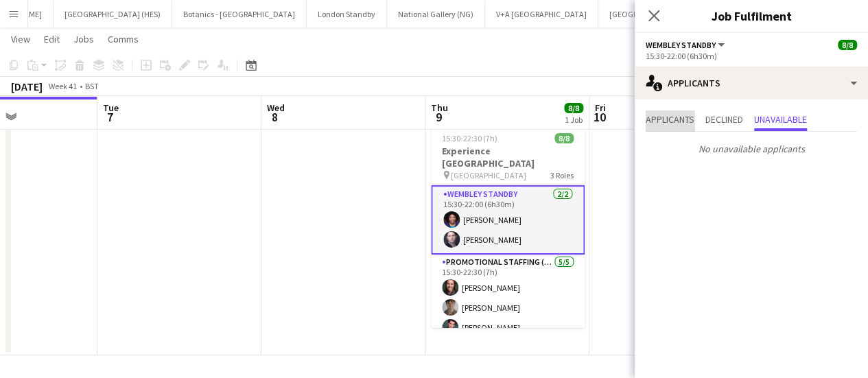
click at [674, 121] on span "Applicants" at bounding box center [670, 120] width 49 height 10
click at [718, 117] on span "Declined" at bounding box center [724, 120] width 38 height 10
click at [791, 120] on span "Unavailable" at bounding box center [780, 120] width 53 height 10
click at [495, 73] on app-toolbar "Copy Paste Paste Ctrl+V Paste with crew Ctrl+Shift+V Paste linked Job [GEOGRAPH…" at bounding box center [434, 65] width 868 height 23
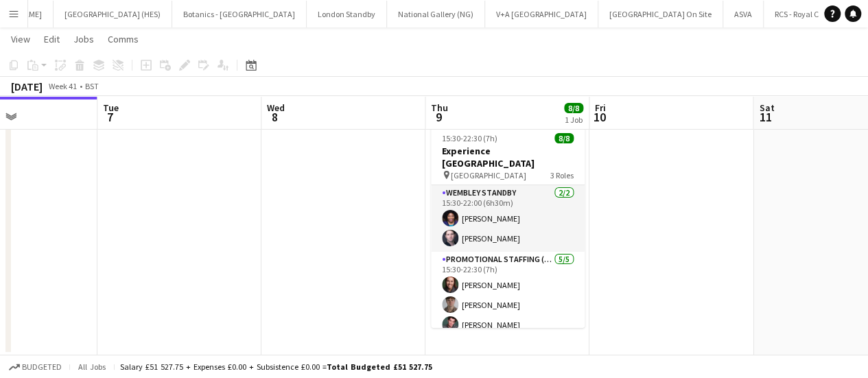
click at [2, 11] on button "Menu" at bounding box center [13, 13] width 27 height 27
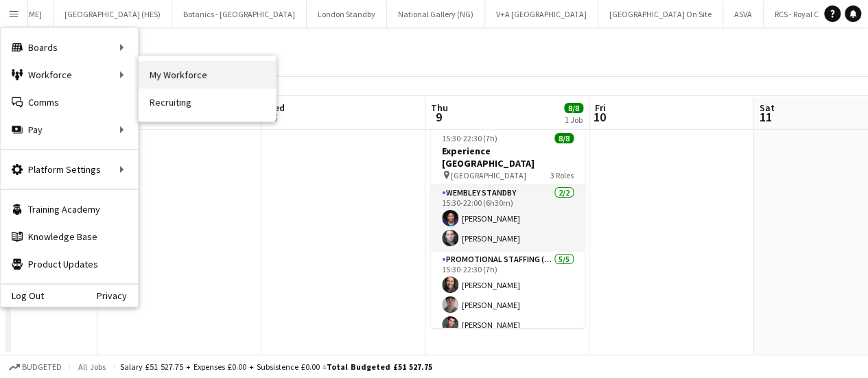
click at [177, 69] on link "My Workforce" at bounding box center [207, 74] width 137 height 27
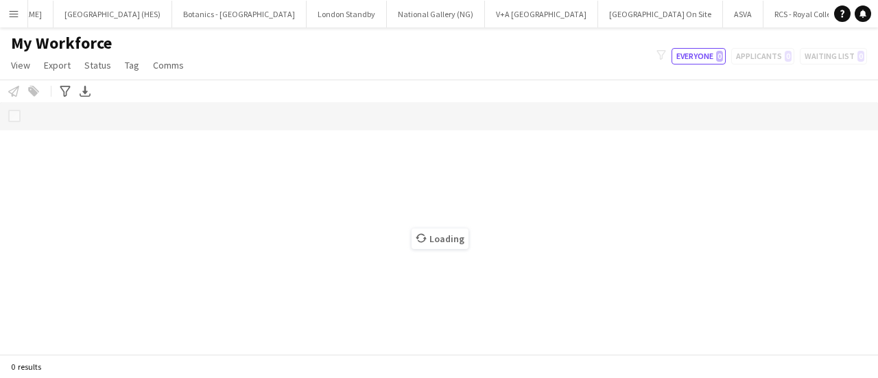
scroll to position [0, 129]
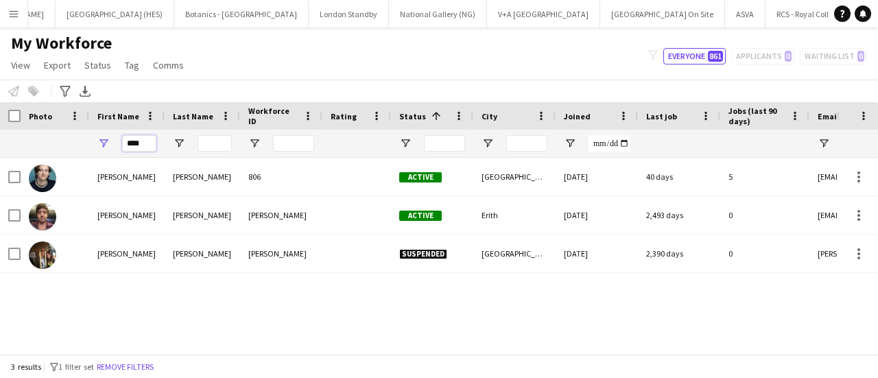
click at [147, 141] on input "****" at bounding box center [139, 143] width 34 height 16
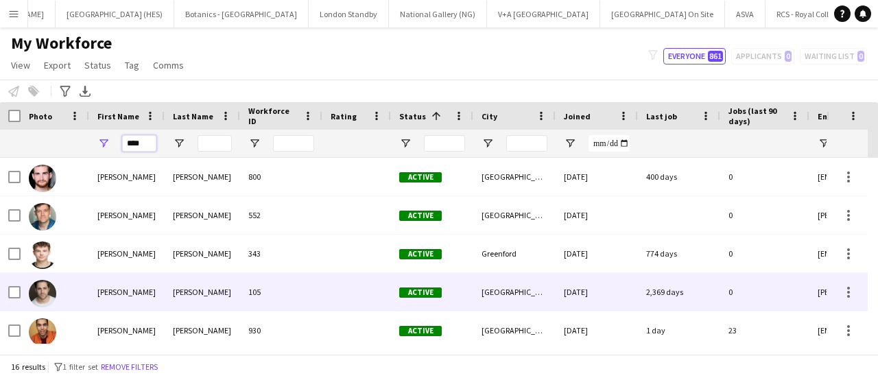
scroll to position [119, 0]
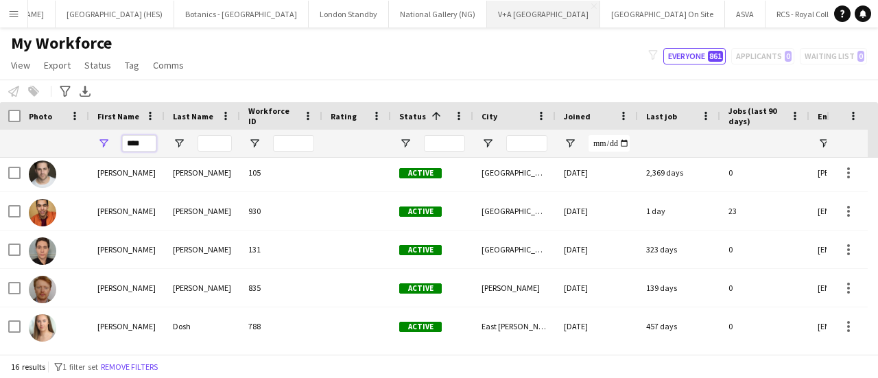
type input "****"
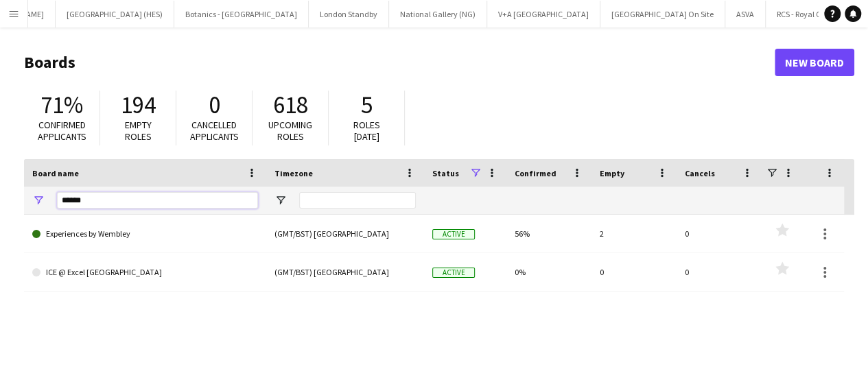
click at [118, 204] on input "******" at bounding box center [157, 200] width 201 height 16
type input "*******"
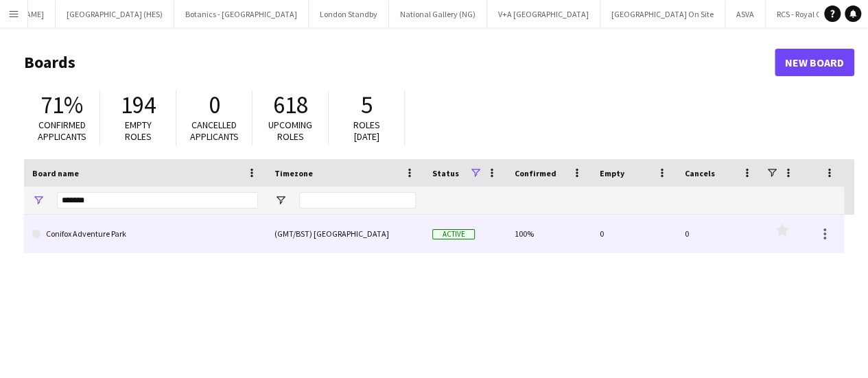
click at [113, 231] on link "Conifox Adventure Park" at bounding box center [145, 234] width 226 height 38
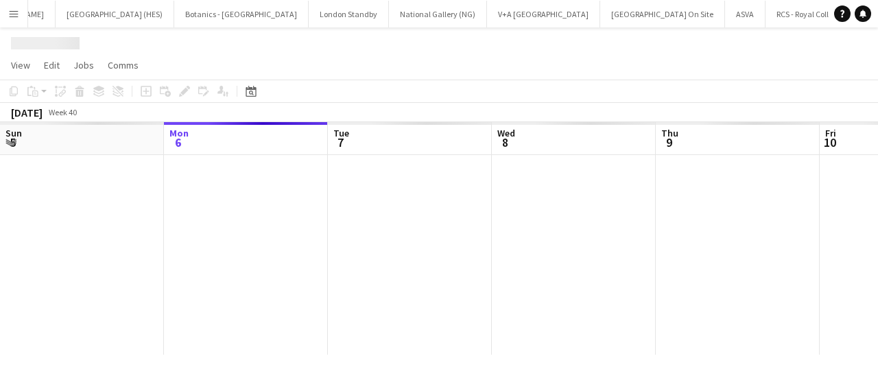
scroll to position [0, 234]
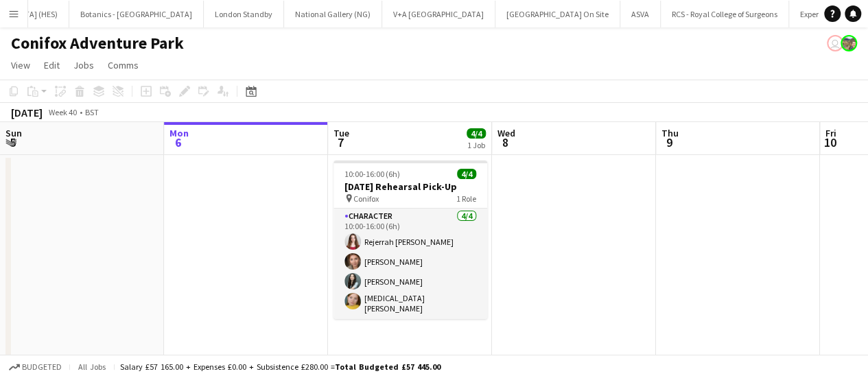
click at [21, 19] on button "Menu" at bounding box center [13, 13] width 27 height 27
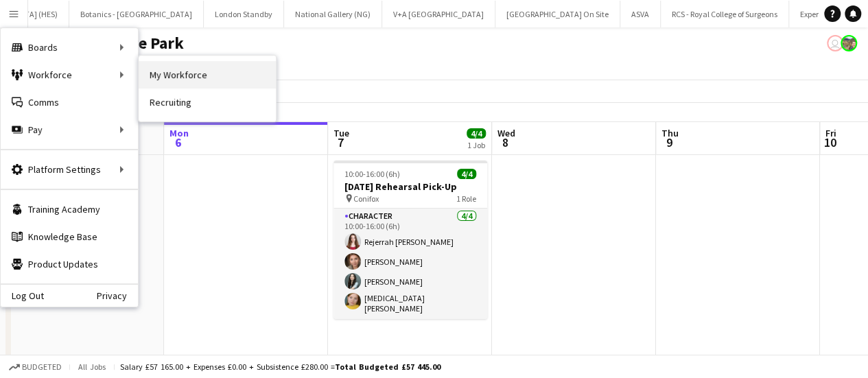
click at [199, 75] on link "My Workforce" at bounding box center [207, 74] width 137 height 27
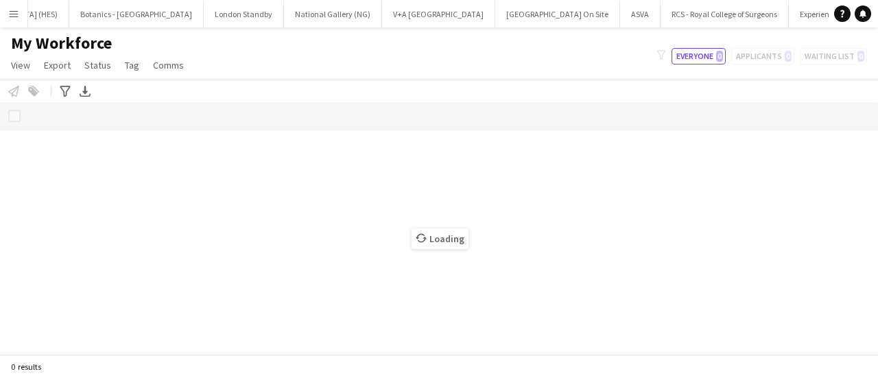
scroll to position [0, 231]
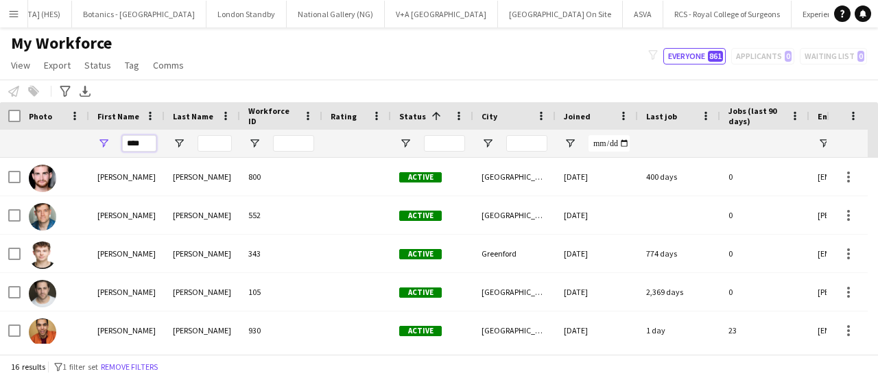
click at [132, 147] on input "****" at bounding box center [139, 143] width 34 height 16
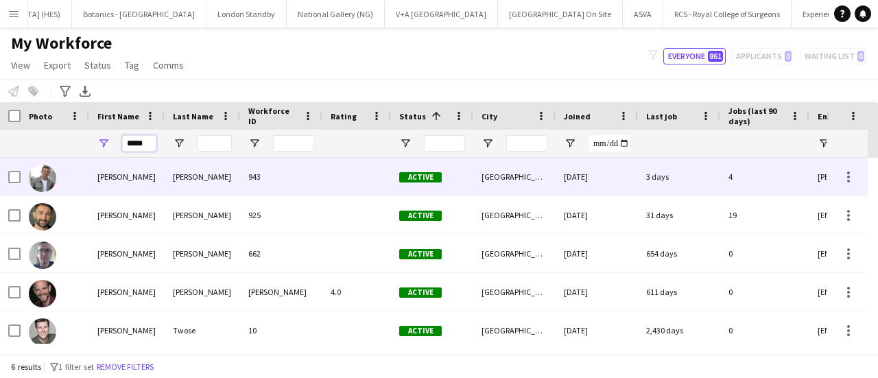
type input "*****"
click at [196, 181] on div "[PERSON_NAME]" at bounding box center [202, 177] width 75 height 38
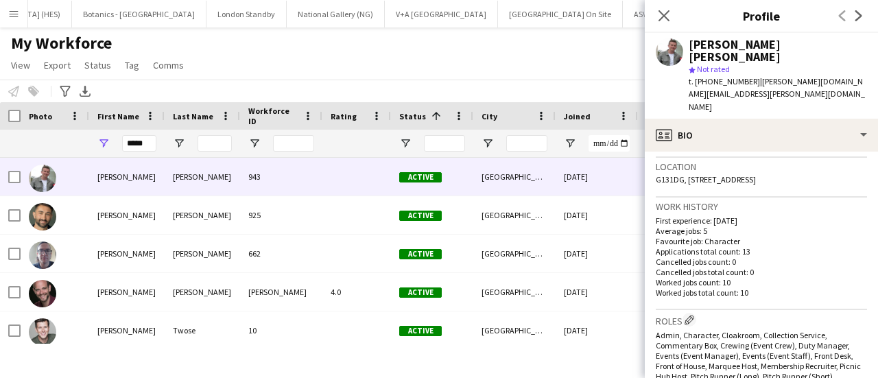
scroll to position [292, 0]
drag, startPoint x: 689, startPoint y: 138, endPoint x: 712, endPoint y: 171, distance: 40.4
click at [712, 171] on div "Location G131DG, [STREET_ADDRESS]" at bounding box center [761, 177] width 211 height 40
copy span "[STREET_ADDRESS]"
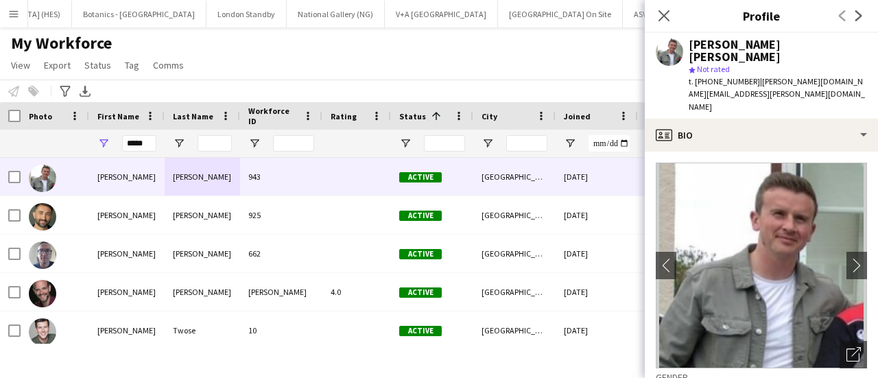
click at [811, 76] on span "| [PERSON_NAME][DOMAIN_NAME][EMAIL_ADDRESS][PERSON_NAME][DOMAIN_NAME]" at bounding box center [777, 93] width 176 height 35
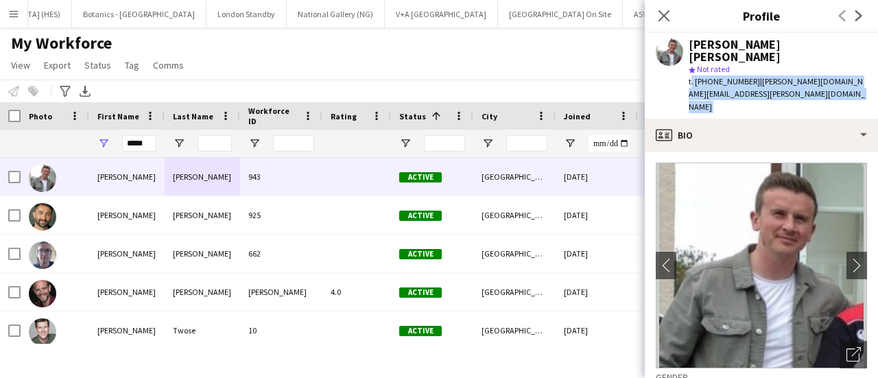
click at [811, 76] on span "| [PERSON_NAME][DOMAIN_NAME][EMAIL_ADDRESS][PERSON_NAME][DOMAIN_NAME]" at bounding box center [777, 93] width 176 height 35
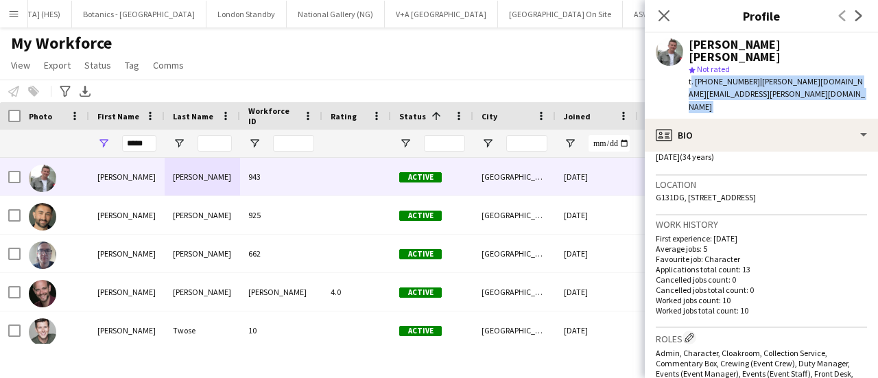
scroll to position [249, 0]
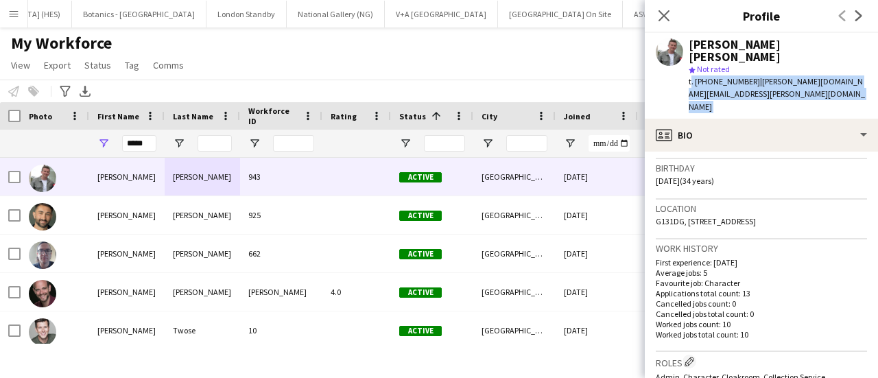
drag, startPoint x: 691, startPoint y: 143, endPoint x: 673, endPoint y: 143, distance: 17.9
click at [673, 176] on span "[DATE] (34 years)" at bounding box center [685, 181] width 58 height 10
drag, startPoint x: 693, startPoint y: 143, endPoint x: 651, endPoint y: 143, distance: 41.9
click at [651, 152] on app-crew-profile-bio "chevron-left chevron-right Open photos pop-in Gender [DEMOGRAPHIC_DATA] Birthda…" at bounding box center [761, 265] width 233 height 226
copy span "[DATE]"
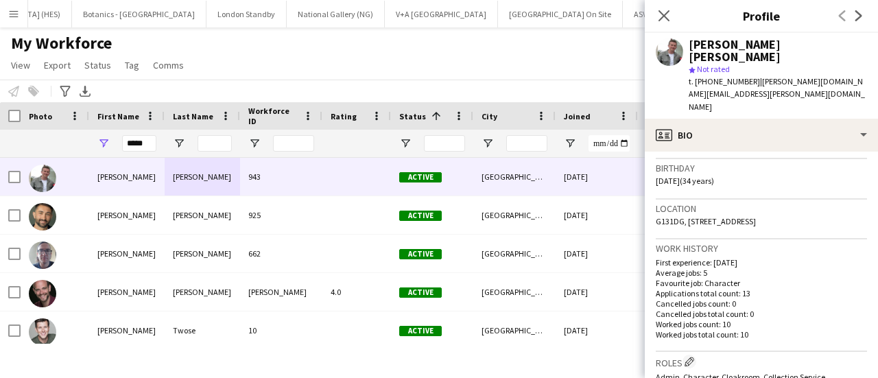
click at [355, 56] on div "My Workforce View Views Default view New view Update view Delete view Edit name…" at bounding box center [439, 56] width 878 height 47
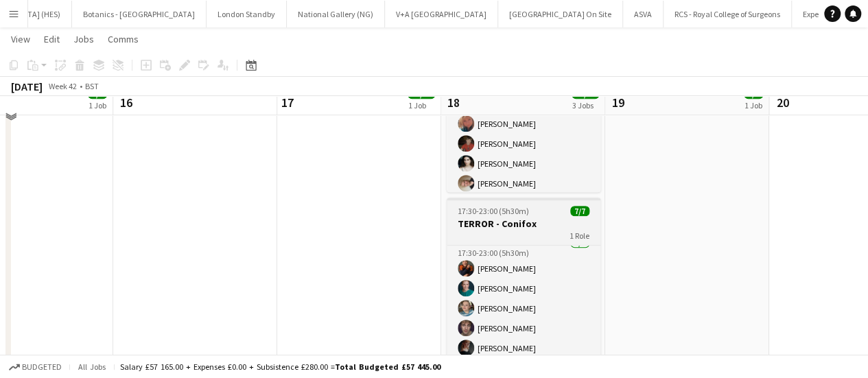
scroll to position [360, 0]
